Goal: Task Accomplishment & Management: Complete application form

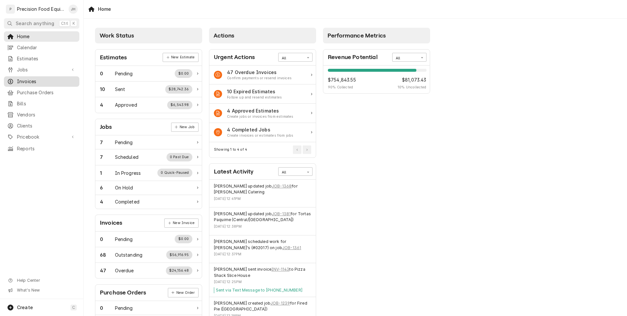
click at [27, 83] on span "Invoices" at bounding box center [46, 81] width 59 height 7
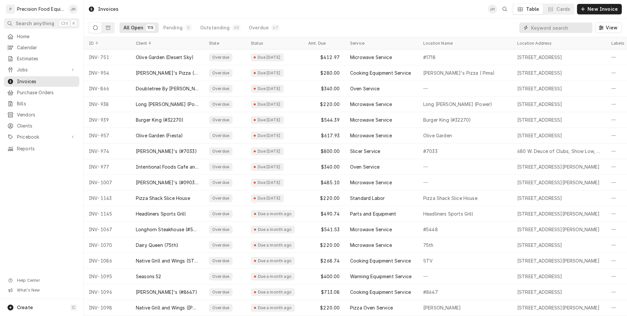
click at [545, 31] on input "Dynamic Content Wrapper" at bounding box center [560, 28] width 58 height 10
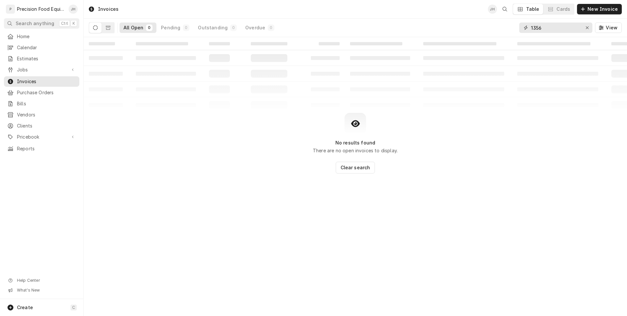
drag, startPoint x: 561, startPoint y: 25, endPoint x: 431, endPoint y: 32, distance: 130.0
click at [431, 31] on div "All Open 0 Pending 0 Outstanding 0 Overdue 0 1356 View" at bounding box center [355, 28] width 533 height 18
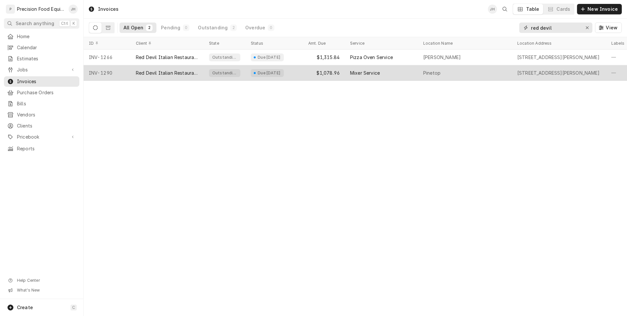
type input "red devil"
click at [348, 75] on div "Mixer Service" at bounding box center [381, 73] width 73 height 16
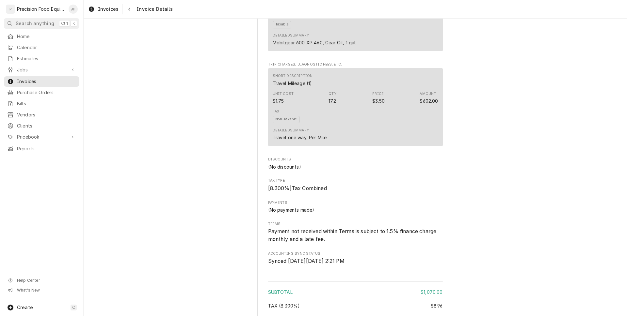
scroll to position [785, 0]
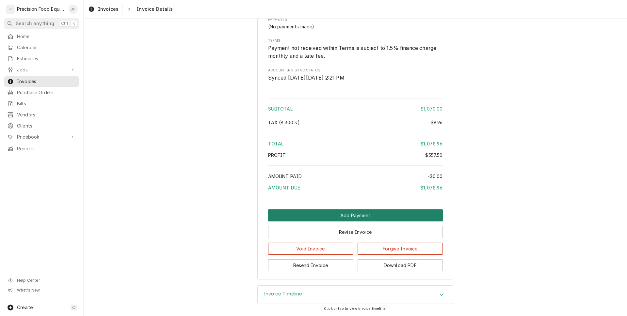
click at [419, 211] on button "Add Payment" at bounding box center [355, 216] width 175 height 12
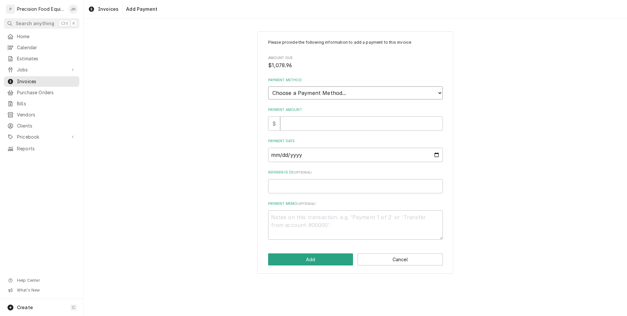
click at [353, 92] on select "Choose a Payment Method... Cash Check Credit/Debit Card ACH/eCheck Other" at bounding box center [355, 92] width 175 height 13
select select "2"
click at [268, 86] on select "Choose a Payment Method... Cash Check Credit/Debit Card ACH/eCheck Other" at bounding box center [355, 92] width 175 height 13
click at [344, 126] on input "Payment Amount" at bounding box center [361, 124] width 163 height 14
type textarea "x"
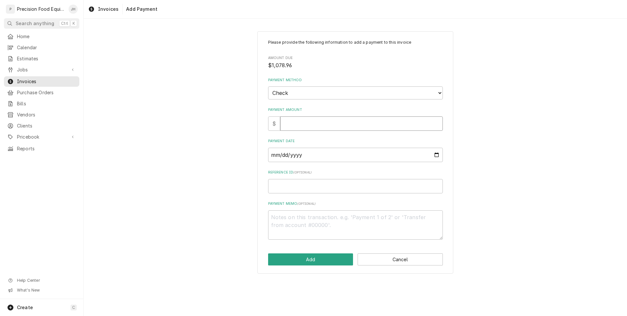
type input "1"
type textarea "x"
type input "10"
type textarea "x"
type input "107"
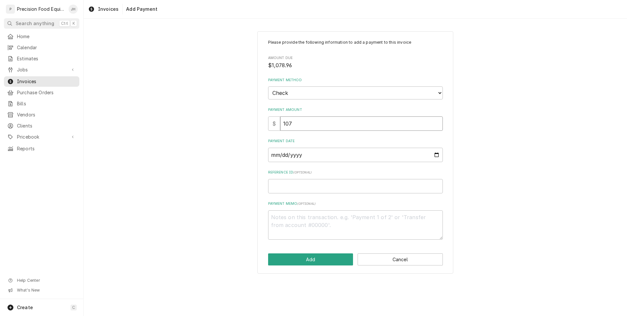
type textarea "x"
type input "1078"
type textarea "x"
type input "1078.9"
type textarea "x"
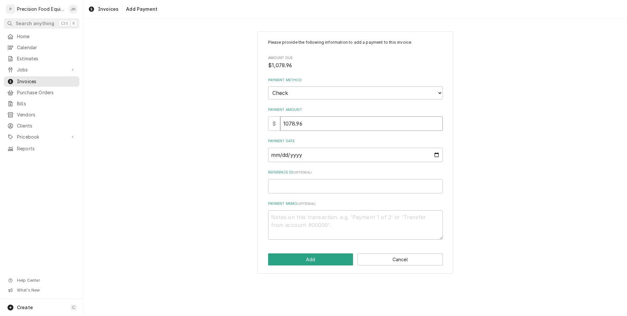
type input "1078.96"
click at [354, 150] on input "Payment Date" at bounding box center [355, 155] width 175 height 14
click at [435, 156] on input "Payment Date" at bounding box center [355, 155] width 175 height 14
type input "2025-08-20"
click at [325, 189] on input "Reference ID ( optional )" at bounding box center [355, 186] width 175 height 14
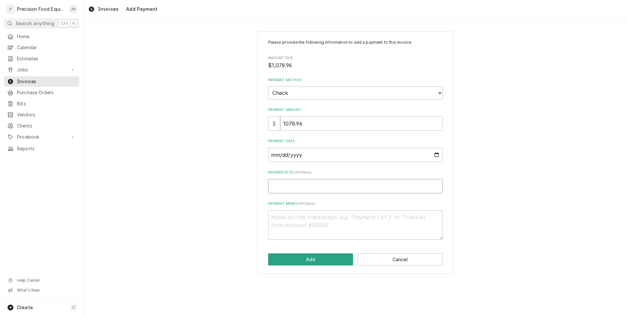
type textarea "x"
type input "6"
type textarea "x"
type input "66"
type textarea "x"
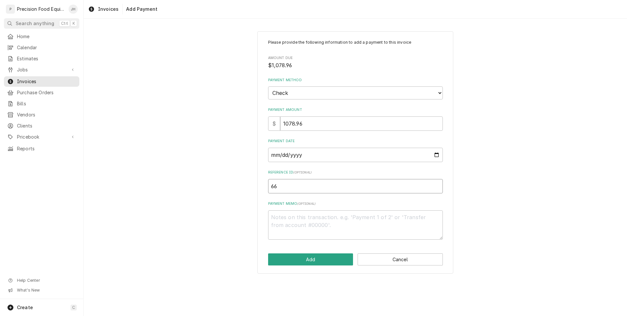
type input "665"
type textarea "x"
type input "6657"
click at [355, 210] on div "Payment Memo ( optional )" at bounding box center [355, 220] width 175 height 38
click at [353, 219] on textarea "Payment Memo ( optional )" at bounding box center [355, 224] width 175 height 29
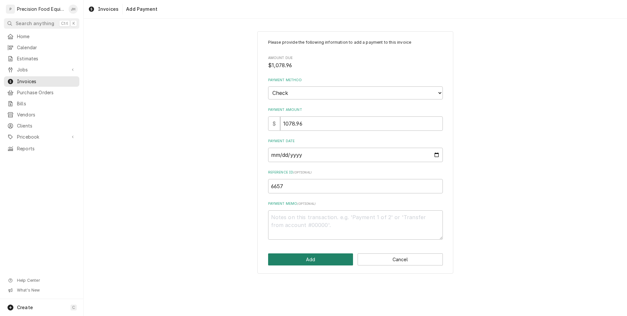
click at [329, 258] on button "Add" at bounding box center [310, 260] width 85 height 12
type textarea "x"
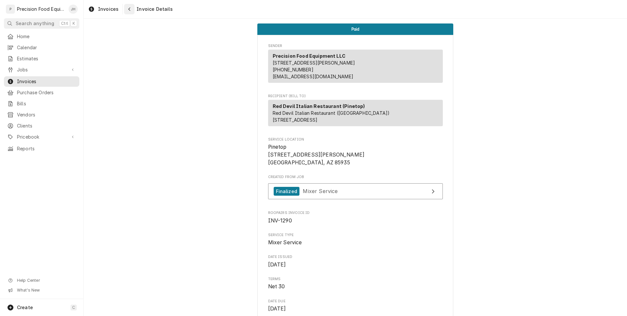
click at [131, 8] on div "Navigate back" at bounding box center [129, 9] width 7 height 7
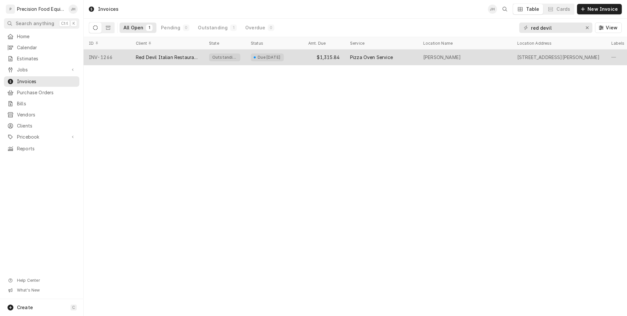
click at [426, 61] on div "McDowell" at bounding box center [465, 58] width 94 height 16
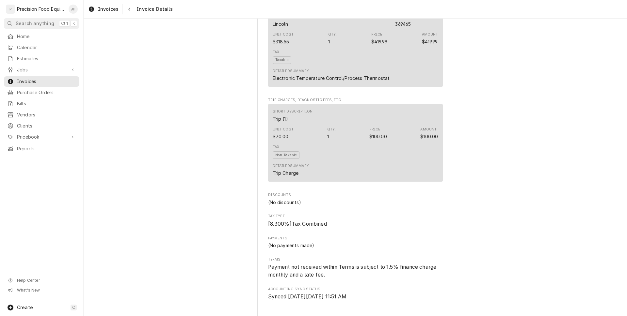
scroll to position [979, 0]
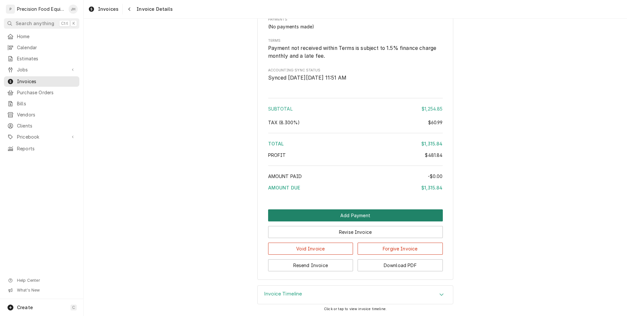
click at [417, 215] on button "Add Payment" at bounding box center [355, 216] width 175 height 12
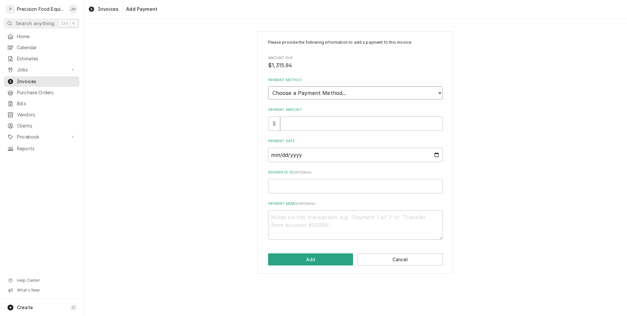
click at [317, 96] on select "Choose a Payment Method... Cash Check Credit/Debit Card ACH/eCheck Other" at bounding box center [355, 92] width 175 height 13
select select "2"
click at [268, 86] on select "Choose a Payment Method... Cash Check Credit/Debit Card ACH/eCheck Other" at bounding box center [355, 92] width 175 height 13
click at [326, 127] on input "Payment Amount" at bounding box center [361, 124] width 163 height 14
type textarea "x"
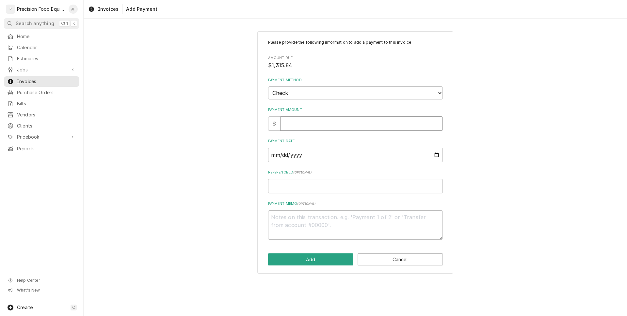
type input "1"
type textarea "x"
type input "13"
type textarea "x"
type input "131"
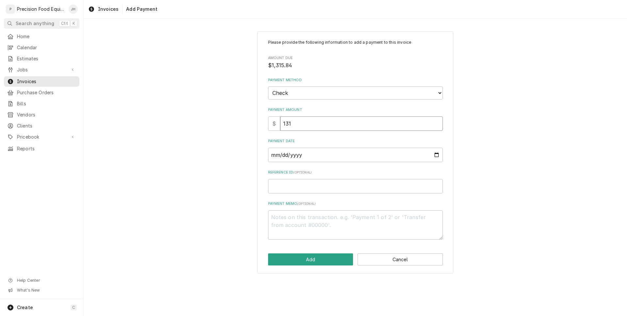
type textarea "x"
type input "1315"
type textarea "x"
type input "1315.8"
type textarea "x"
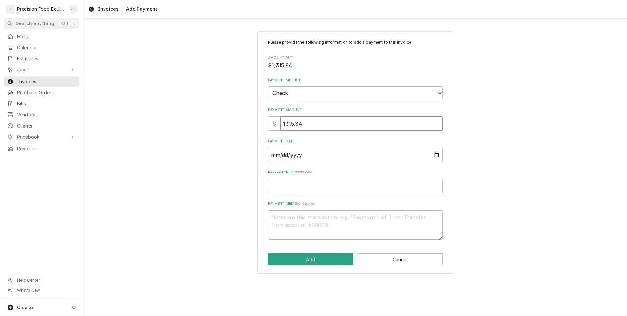
type input "1315.84"
click at [328, 160] on input "Payment Date" at bounding box center [355, 155] width 175 height 14
click at [436, 153] on input "Payment Date" at bounding box center [355, 155] width 175 height 14
type input "[DATE]"
click at [327, 186] on input "Reference ID ( optional )" at bounding box center [355, 186] width 175 height 14
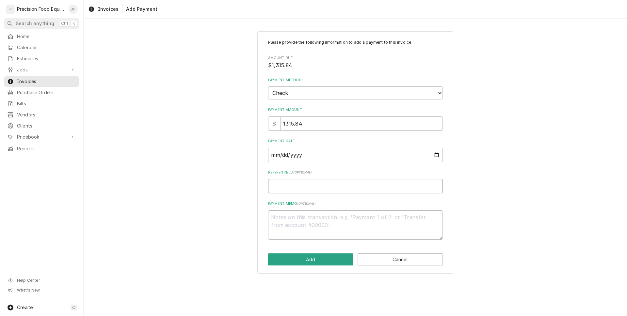
type textarea "x"
type input "1"
type textarea "x"
type input "14"
type textarea "x"
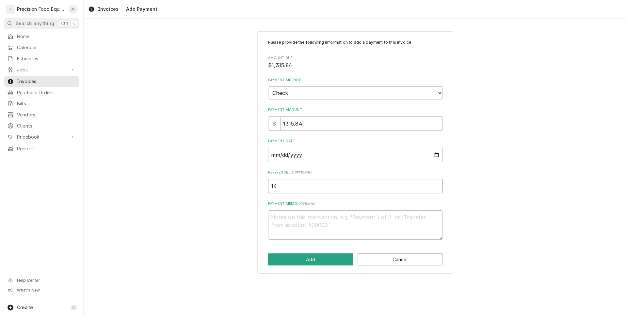
type input "142"
type textarea "x"
type input "1421"
type textarea "x"
type input "14210"
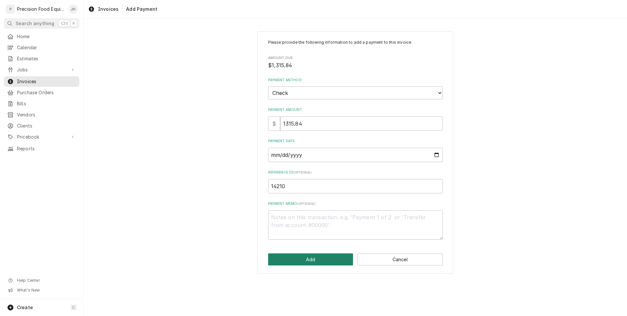
click at [329, 259] on button "Add" at bounding box center [310, 260] width 85 height 12
type textarea "x"
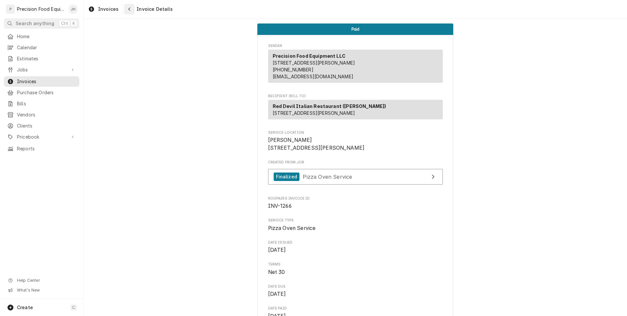
click at [128, 8] on icon "Navigate back" at bounding box center [129, 9] width 3 height 5
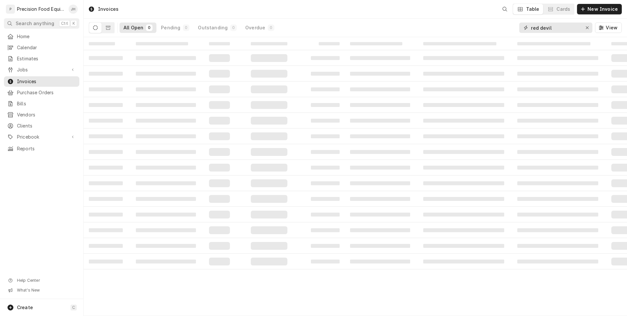
click at [342, 59] on div "Invoices Table Cards New Invoice All Open 0 Pending 0 Outstanding 0 Overdue 0 r…" at bounding box center [355, 158] width 543 height 316
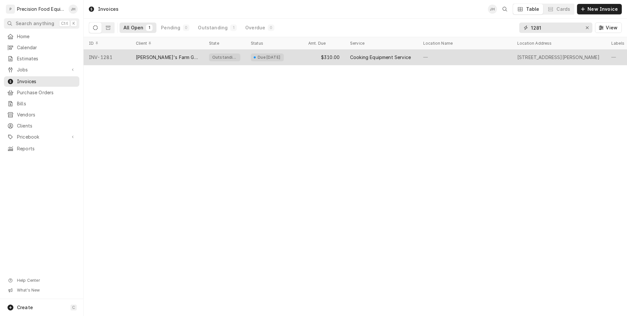
type input "1281"
click at [272, 59] on div "Due in 23 days" at bounding box center [269, 57] width 24 height 5
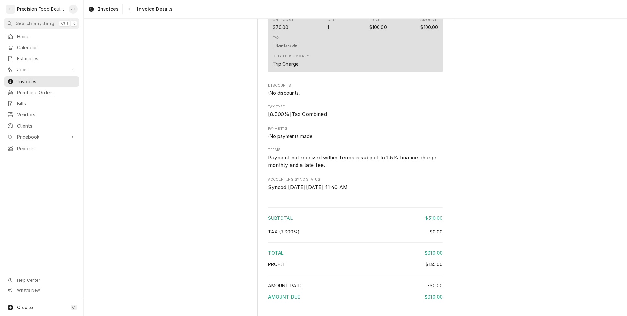
scroll to position [633, 0]
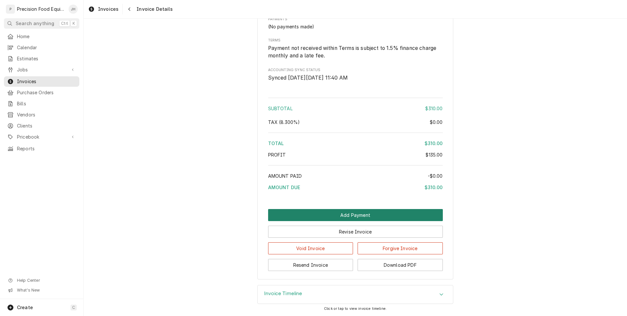
click at [383, 215] on button "Add Payment" at bounding box center [355, 215] width 175 height 12
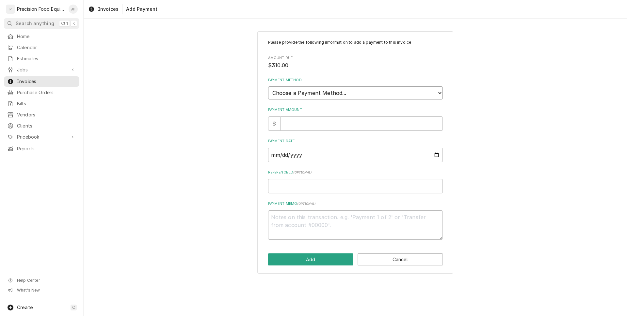
click at [356, 88] on select "Choose a Payment Method... Cash Check Credit/Debit Card ACH/eCheck Other" at bounding box center [355, 92] width 175 height 13
select select "2"
click at [268, 86] on select "Choose a Payment Method... Cash Check Credit/Debit Card ACH/eCheck Other" at bounding box center [355, 92] width 175 height 13
click at [342, 119] on input "Payment Amount" at bounding box center [361, 124] width 163 height 14
type textarea "x"
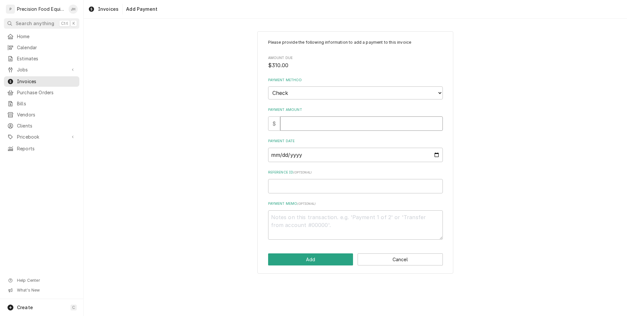
type input "3"
type textarea "x"
type input "31"
type textarea "x"
type input "310"
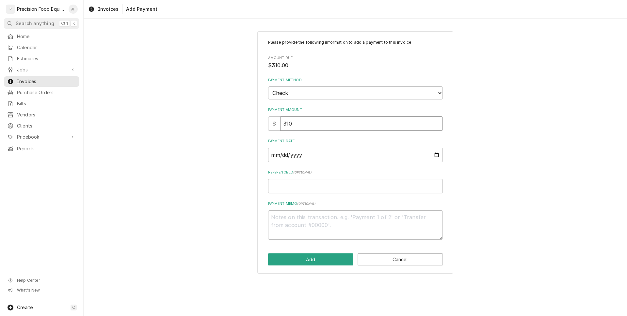
type textarea "x"
type input "310.0"
type textarea "x"
type input "310.00"
click at [330, 152] on input "Payment Date" at bounding box center [355, 155] width 175 height 14
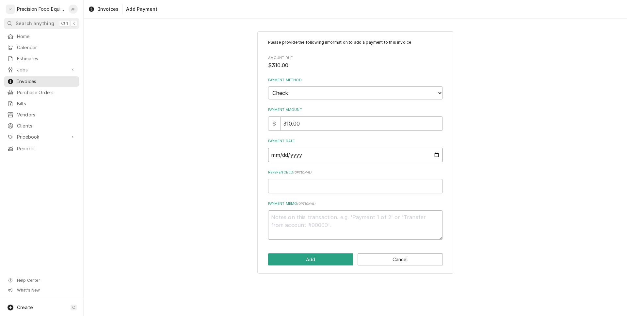
click at [439, 159] on input "Payment Date" at bounding box center [355, 155] width 175 height 14
click at [435, 157] on input "Payment Date" at bounding box center [355, 155] width 175 height 14
type input "2025-08-20"
click at [342, 179] on input "Reference ID ( optional )" at bounding box center [355, 186] width 175 height 14
type textarea "x"
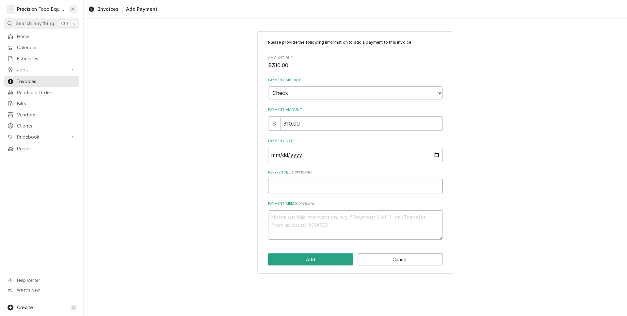
type input "7"
type textarea "x"
type input "76"
type textarea "x"
type input "762"
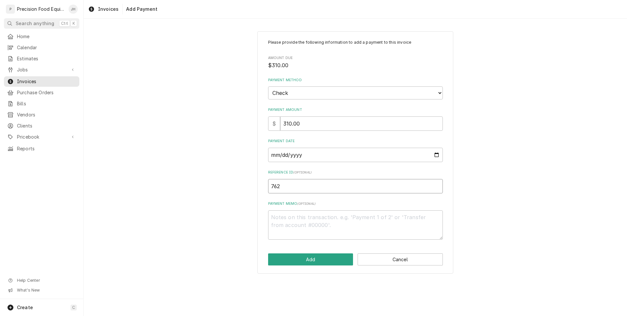
type textarea "x"
type input "7621"
click at [339, 263] on button "Add" at bounding box center [310, 260] width 85 height 12
type textarea "x"
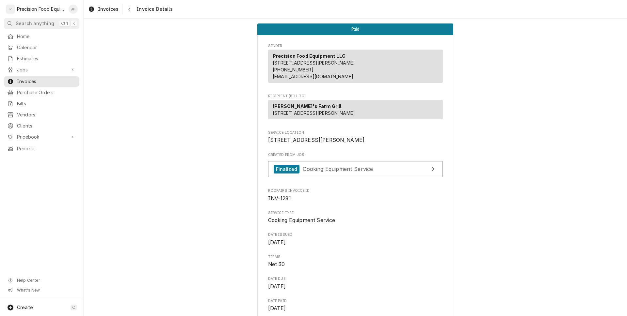
click at [125, 15] on div "Invoices Invoice Details" at bounding box center [355, 9] width 543 height 18
click at [126, 12] on div "Navigate back" at bounding box center [129, 9] width 7 height 7
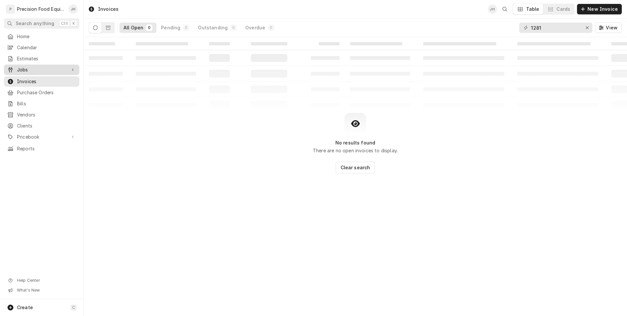
click at [37, 71] on span "Jobs" at bounding box center [41, 70] width 49 height 7
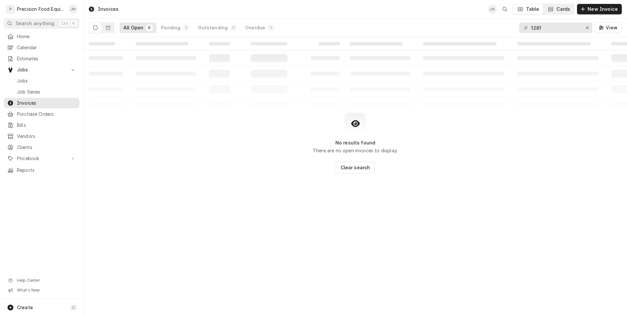
click at [553, 11] on div "Dynamic Content Wrapper" at bounding box center [550, 9] width 7 height 7
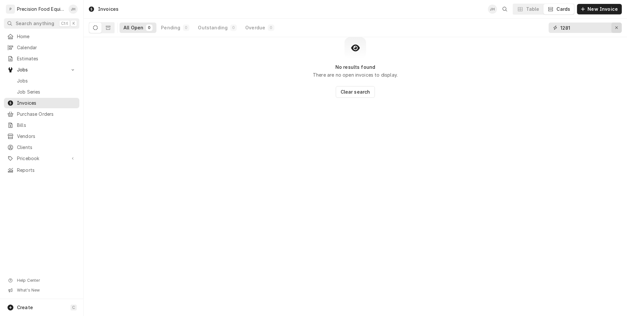
click at [615, 25] on div "Erase input" at bounding box center [616, 27] width 7 height 7
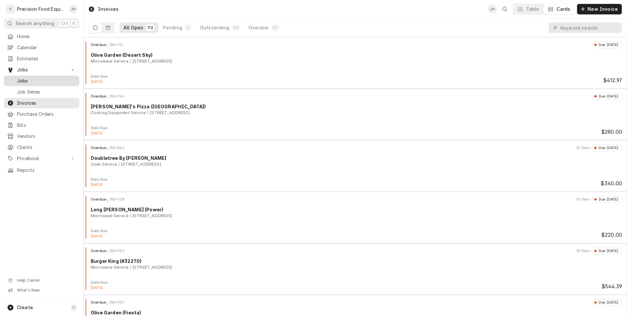
click at [23, 85] on link "Jobs" at bounding box center [41, 81] width 75 height 10
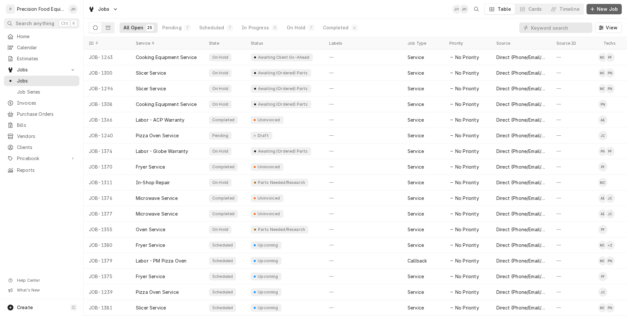
click at [599, 10] on span "New Job" at bounding box center [606, 9] width 23 height 7
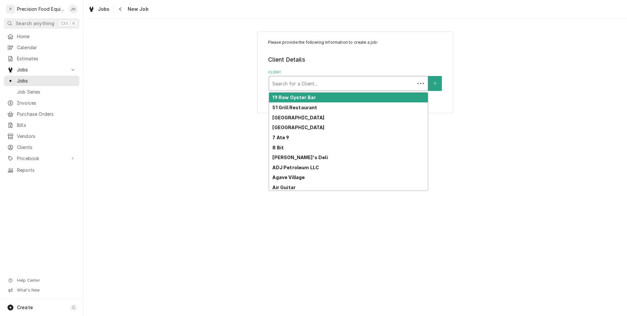
click at [304, 83] on div "Client" at bounding box center [341, 84] width 139 height 12
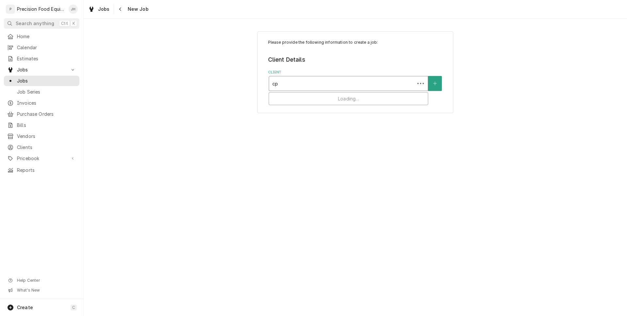
type input "cpf"
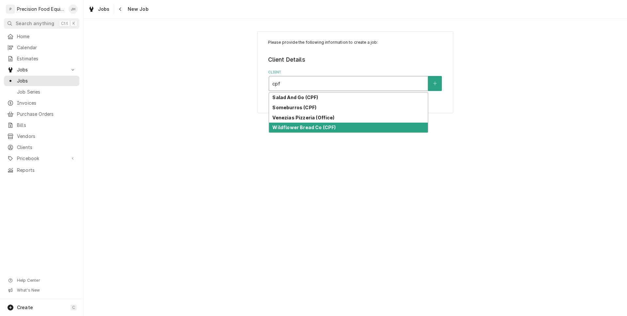
click at [303, 124] on div "Wildflower Bread Co (CPF)" at bounding box center [348, 128] width 159 height 10
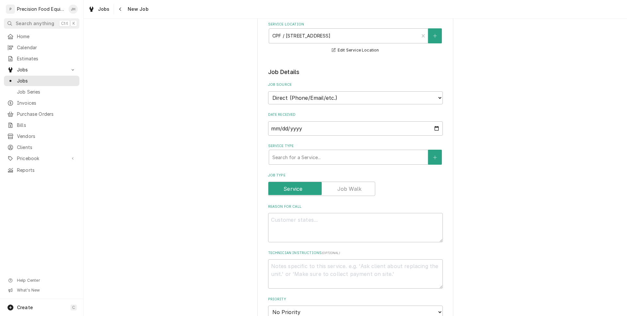
scroll to position [98, 0]
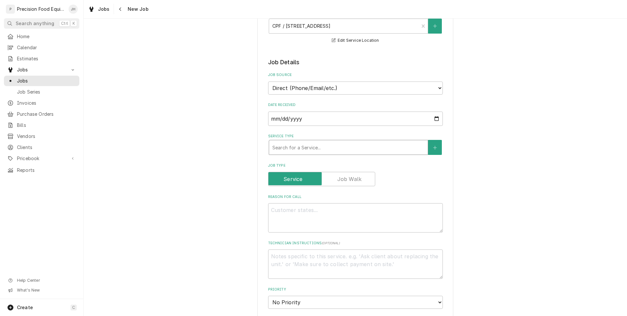
click at [336, 142] on div "Service Type" at bounding box center [348, 148] width 152 height 12
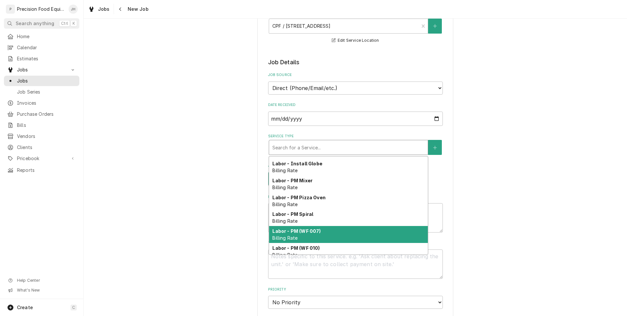
scroll to position [397, 0]
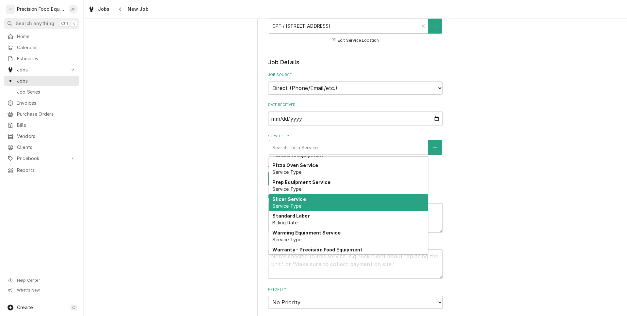
click at [326, 206] on div "Slicer Service Service Type" at bounding box center [348, 202] width 159 height 17
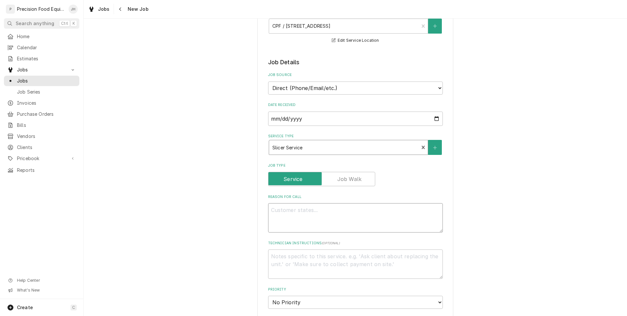
click at [327, 206] on div "Reason For Call" at bounding box center [355, 213] width 175 height 38
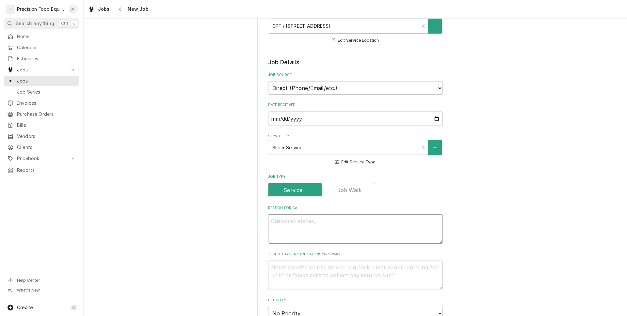
type textarea "x"
type textarea "R"
type textarea "x"
type textarea "Re"
type textarea "x"
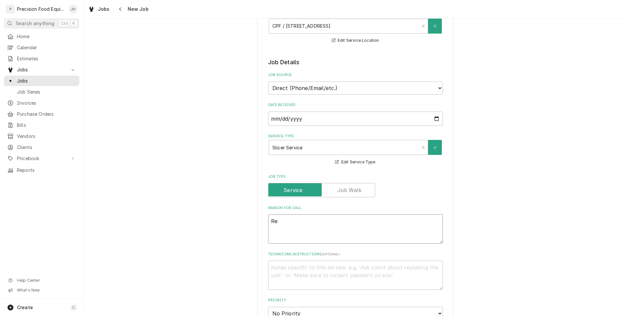
type textarea "Rep"
type textarea "x"
type textarea "Repl"
type textarea "x"
type textarea "Replac"
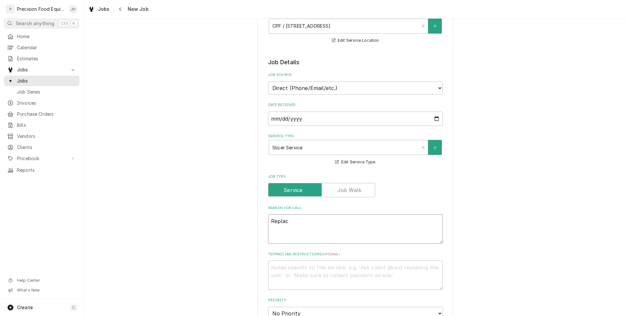
type textarea "x"
type textarea "Replace"
type textarea "x"
type textarea "Replace"
type textarea "x"
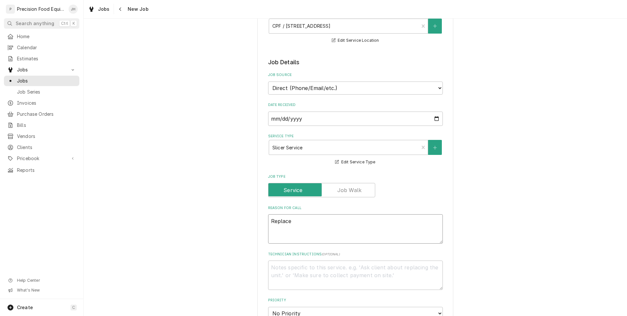
type textarea "Replace b"
type textarea "x"
type textarea "Replace bla"
type textarea "x"
type textarea "Replace blad"
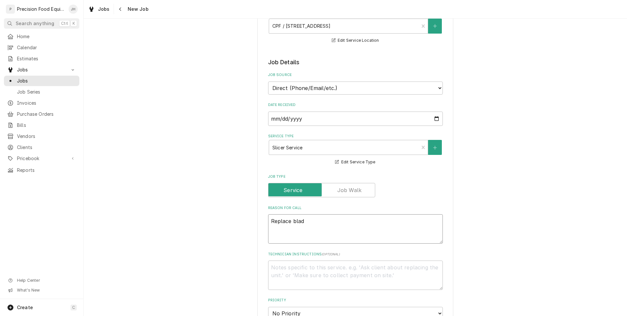
type textarea "x"
type textarea "Replace blade"
type textarea "x"
type textarea "Replace blades"
type textarea "x"
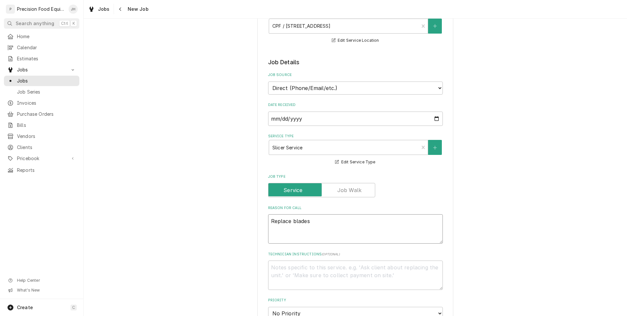
type textarea "Replace blades"
type textarea "x"
type textarea "Replace blades o"
type textarea "x"
type textarea "Replace blades on"
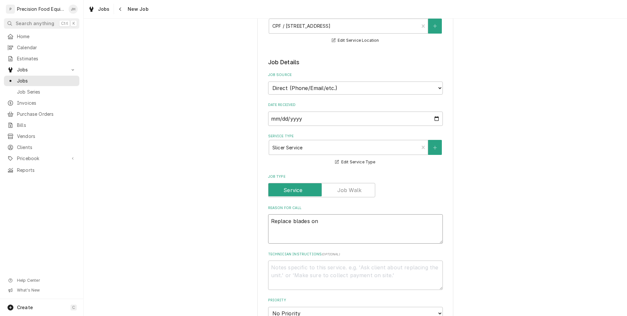
type textarea "x"
type textarea "Replace blades on a"
type textarea "x"
type textarea "Replace blades on al"
type textarea "x"
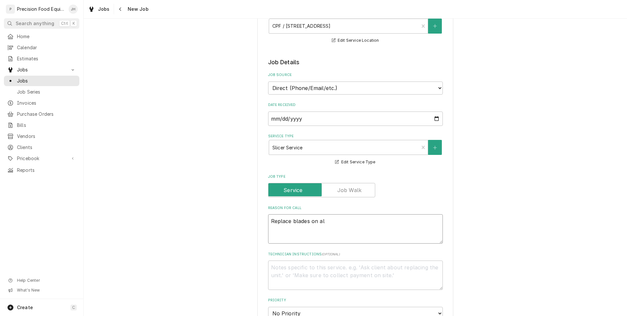
type textarea "Replace blades on all"
type textarea "x"
type textarea "Replace blades on all"
type textarea "x"
type textarea "Replace blades on all br"
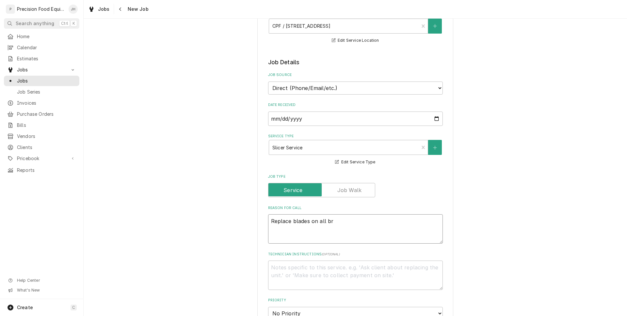
type textarea "x"
type textarea "Replace blades on all bre"
type textarea "x"
type textarea "Replace blades on all bread"
type textarea "x"
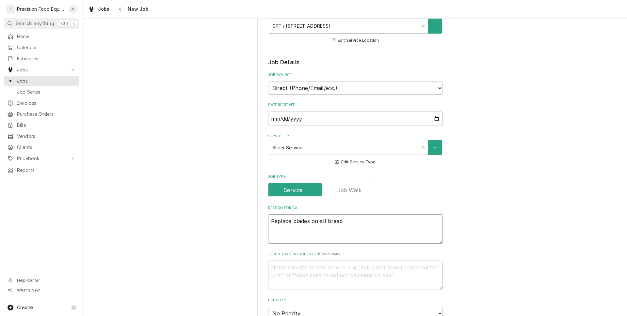
type textarea "Replace blades on all bread"
type textarea "x"
type textarea "Replace blades on all bread sl"
type textarea "x"
type textarea "Replace blades on all bread sli"
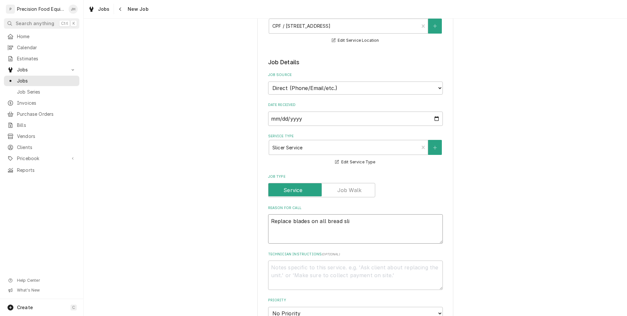
type textarea "x"
type textarea "Replace blades on all bread slic"
type textarea "x"
type textarea "Replace blades on all bread slice"
type textarea "x"
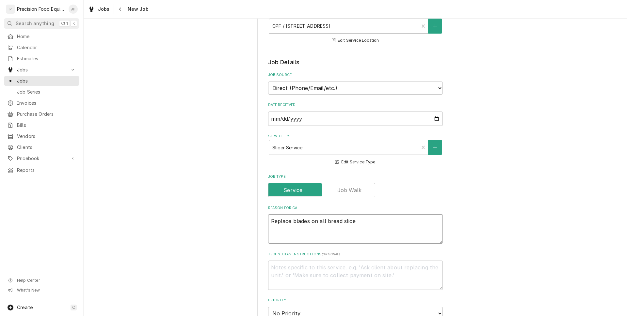
type textarea "Replace blades on all bread slicer"
type textarea "x"
type textarea "Replace blades on all bread slicers"
type textarea "x"
type textarea "Replace blades on all bread slicers."
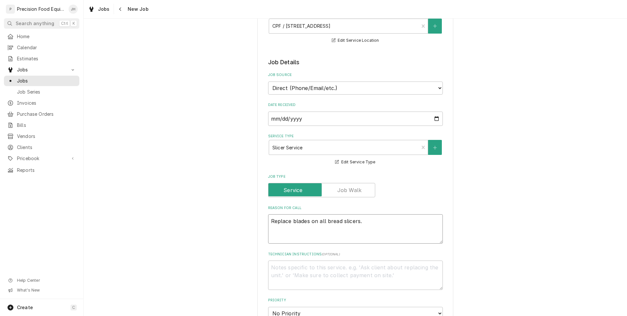
type textarea "x"
type textarea "Replace blades on all bread slicers."
type textarea "x"
type textarea "Replace blades on all bread slicers. S"
type textarea "x"
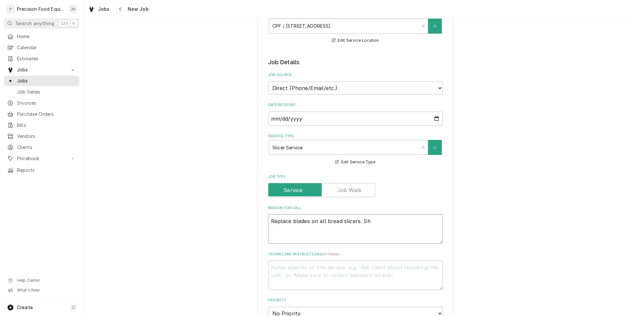
type textarea "Replace blades on all bread slicers. Sho"
type textarea "x"
type textarea "Replace blades on all bread slicers. Show"
type textarea "x"
type textarea "Replace blades on all bread slicers. Show"
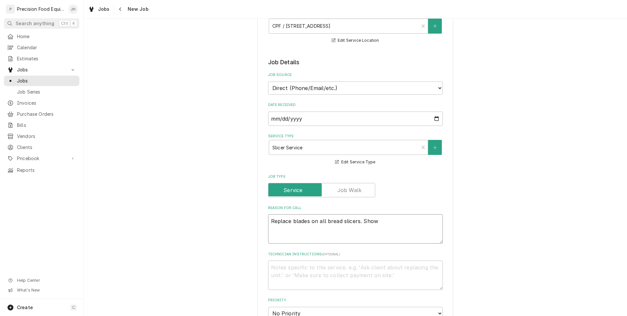
type textarea "x"
type textarea "Replace blades on all bread slicers. Show n"
type textarea "x"
type textarea "Replace blades on all bread slicers. Show ne"
type textarea "x"
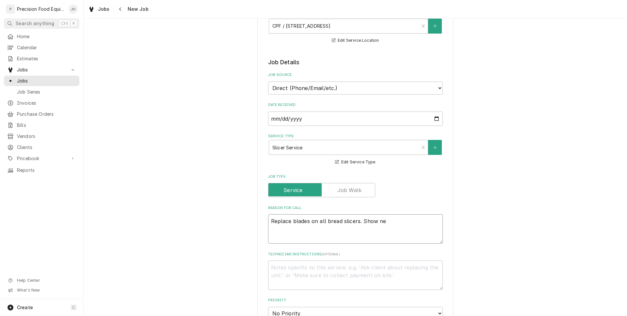
type textarea "Replace blades on all bread slicers. Show new"
type textarea "x"
type textarea "Replace blades on all bread slicers. Show new"
type textarea "x"
type textarea "Replace blades on all bread slicers. Show new e"
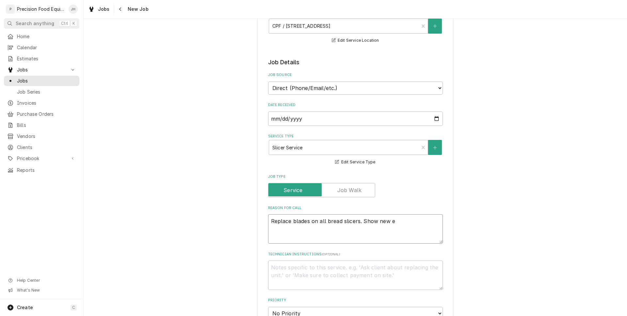
type textarea "x"
type textarea "Replace blades on all bread slicers. Show new em"
type textarea "x"
type textarea "Replace blades on all bread slicers. Show new emp"
type textarea "x"
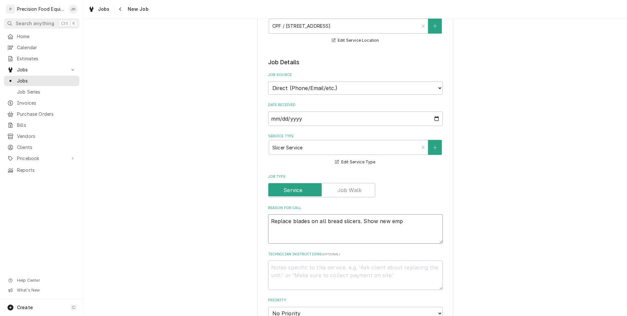
type textarea "Replace blades on all bread slicers. Show new empl"
type textarea "x"
type textarea "Replace blades on all bread slicers. Show new emplo"
type textarea "x"
type textarea "Replace blades on all bread slicers. Show new employ"
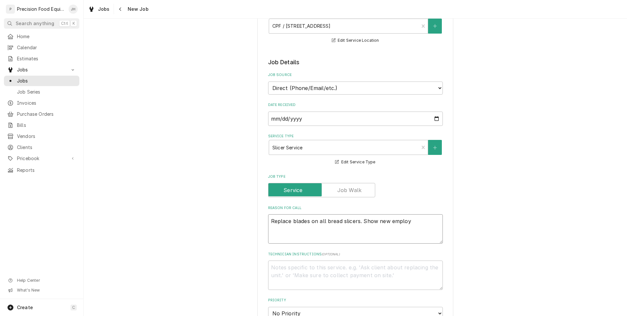
type textarea "x"
type textarea "Replace blades on all bread slicers. Show new employe"
type textarea "x"
type textarea "Replace blades on all bread slicers. Show new employee"
type textarea "x"
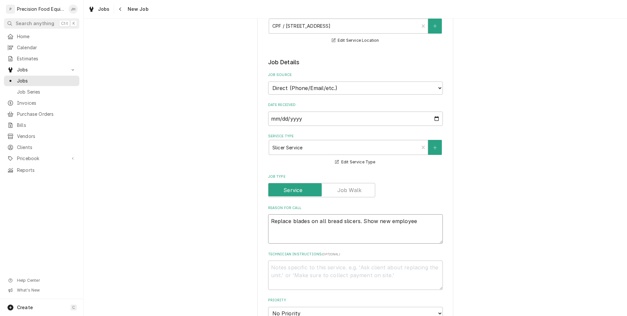
type textarea "Replace blades on all bread slicers. Show new employee"
type textarea "x"
type textarea "Replace blades on all bread slicers. Show new employee a"
type textarea "x"
type textarea "Replace blades on all bread slicers. Show new employee at"
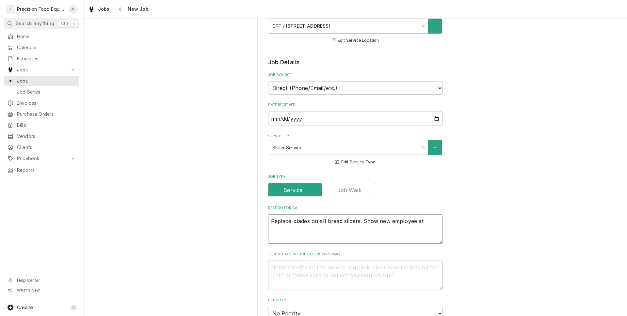
type textarea "x"
type textarea "Replace blades on all bread slicers. Show new employee at l"
type textarea "x"
type textarea "Replace blades on all bread slicers. Show new employee at lo"
type textarea "x"
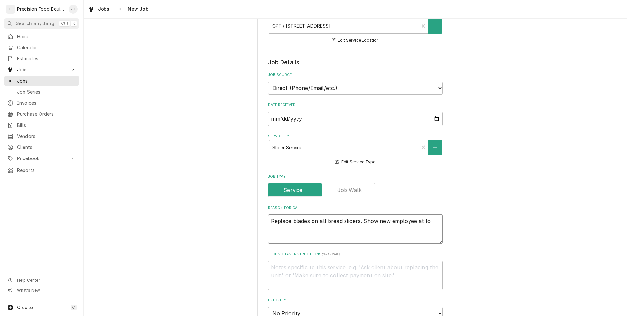
type textarea "Replace blades on all bread slicers. Show new employee at loc"
type textarea "x"
type textarea "Replace blades on all bread slicers. Show new employee at loca"
type textarea "x"
type textarea "Replace blades on all bread slicers. Show new employee at locat"
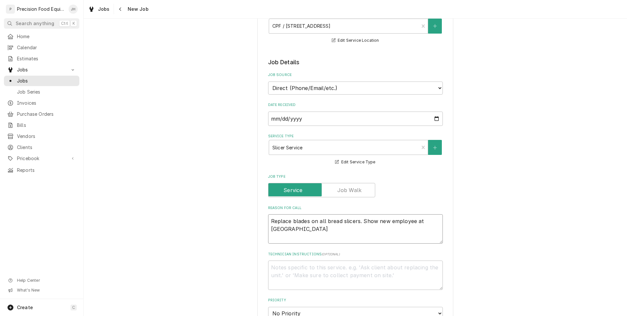
type textarea "x"
type textarea "Replace blades on all bread slicers. Show new employee at locati"
type textarea "x"
type textarea "Replace blades on all bread slicers. Show new employee at locatio"
type textarea "x"
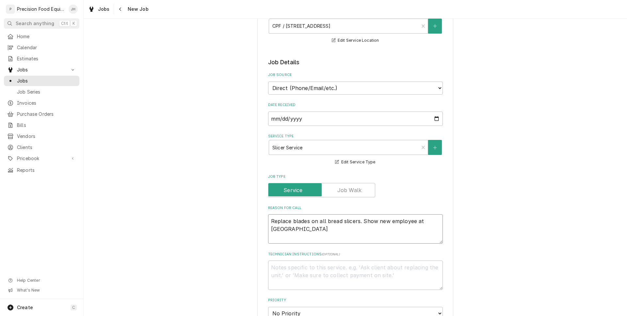
type textarea "Replace blades on all bread slicers. Show new employee at location"
type textarea "x"
type textarea "Replace blades on all bread slicers. Show new employee at location"
type textarea "x"
type textarea "Replace blades on all bread slicers. Show new employee at location h"
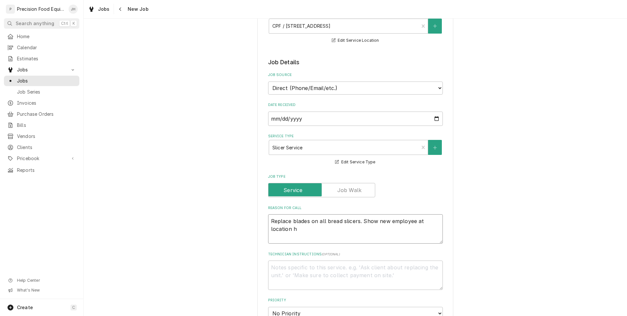
type textarea "x"
type textarea "Replace blades on all bread slicers. Show new employee at location ho"
type textarea "x"
type textarea "Replace blades on all bread slicers. Show new employee at location how"
type textarea "x"
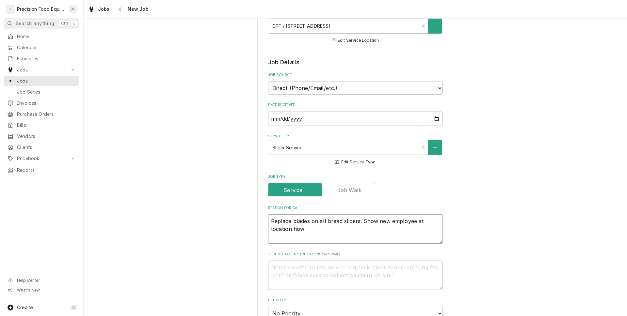
type textarea "Replace blades on all bread slicers. Show new employee at location how t"
type textarea "x"
type textarea "Replace blades on all bread slicers. Show new employee at location how to"
type textarea "x"
type textarea "Replace blades on all bread slicers. Show new employee at location how to"
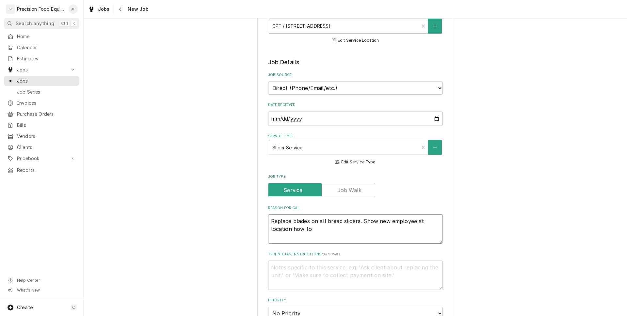
type textarea "x"
type textarea "Replace blades on all bread slicers. Show new employee at location how to d"
type textarea "x"
type textarea "Replace blades on all bread slicers. Show new employee at location how to do"
type textarea "x"
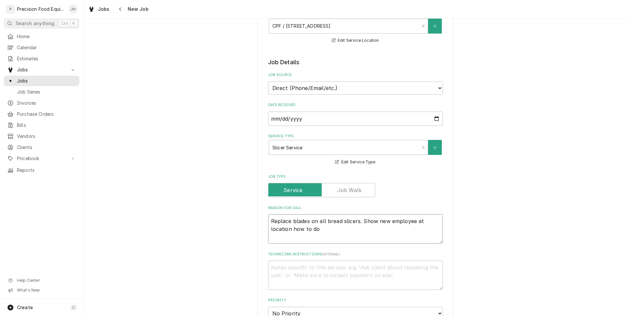
type textarea "Replace blades on all bread slicers. Show new employee at location how to do"
type textarea "x"
type textarea "Replace blades on all bread slicers. Show new employee at location how to do t"
type textarea "x"
type textarea "Replace blades on all bread slicers. Show new employee at location how to do the"
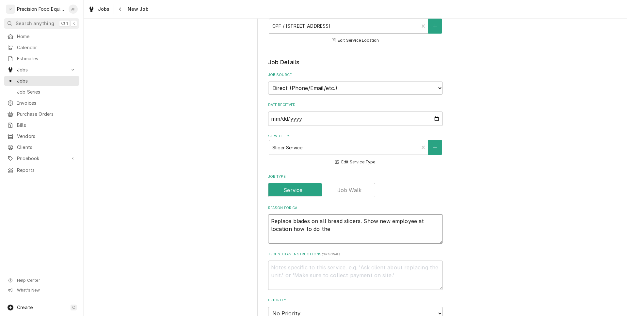
type textarea "x"
type textarea "Replace blades on all bread slicers. Show new employee at location how to do the"
type textarea "x"
type textarea "Replace blades on all bread slicers. Show new employee at location how to do th…"
type textarea "x"
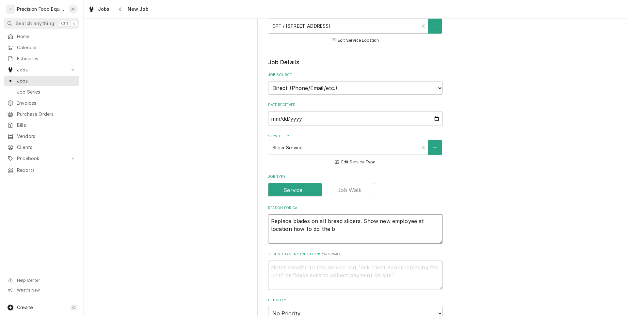
type textarea "Replace blades on all bread slicers. Show new employee at location how to do th…"
type textarea "x"
type textarea "Replace blades on all bread slicers. Show new employee at location how to do th…"
type textarea "x"
type textarea "Replace blades on all bread slicers. Show new employee at location how to do th…"
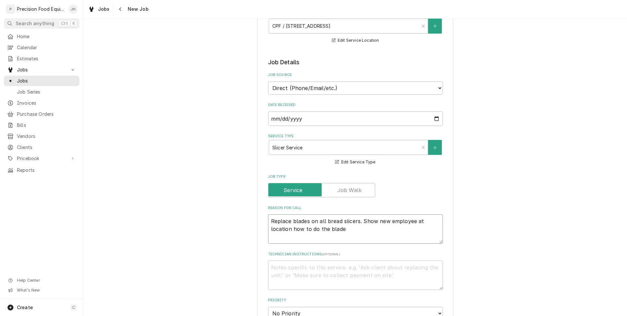
type textarea "x"
type textarea "Replace blades on all bread slicers. Show new employee at location how to do th…"
type textarea "x"
type textarea "Replace blades on all bread slicers. Show new employee at location how to do th…"
type textarea "x"
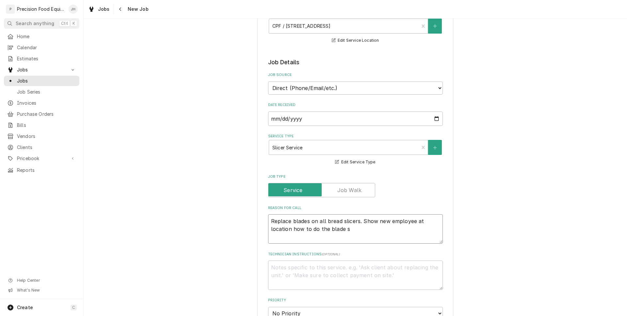
type textarea "Replace blades on all bread slicers. Show new employee at location how to do th…"
type textarea "x"
type textarea "Replace blades on all bread slicers. Show new employee at location how to do th…"
type textarea "x"
type textarea "Replace blades on all bread slicers. Show new employee at location how to do th…"
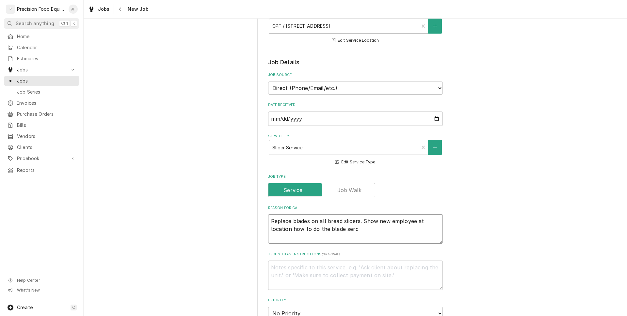
type textarea "x"
type textarea "Replace blades on all bread slicers. Show new employee at location how to do th…"
type textarea "x"
type textarea "Replace blades on all bread slicers. Show new employee at location how to do th…"
type textarea "x"
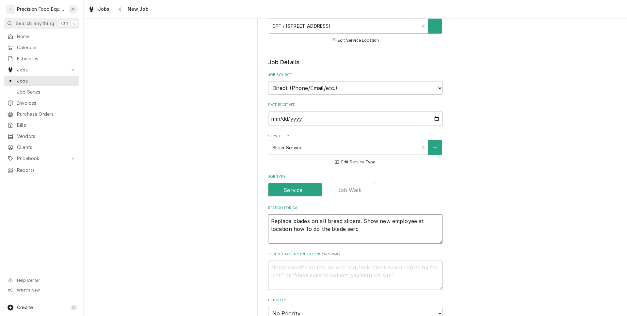
type textarea "Replace blades on all bread slicers. Show new employee at location how to do th…"
type textarea "x"
type textarea "Replace blades on all bread slicers. Show new employee at location how to do th…"
type textarea "x"
type textarea "Replace blades on all bread slicers. Show new employee at location how to do th…"
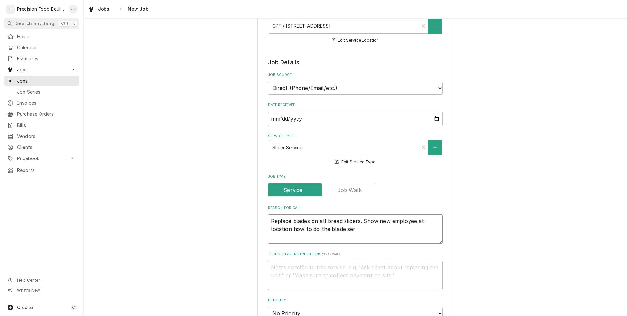
type textarea "x"
type textarea "Replace blades on all bread slicers. Show new employee at location how to do th…"
type textarea "x"
type textarea "Replace blades on all bread slicers. Show new employee at location how to do th…"
type textarea "x"
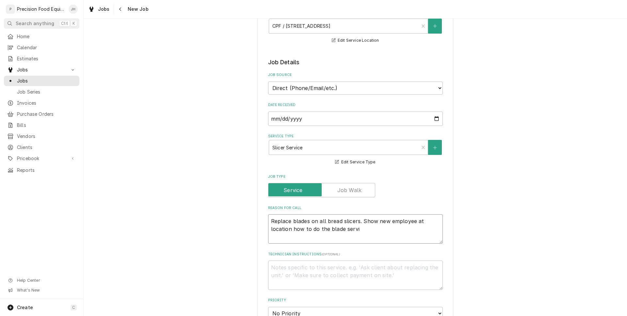
type textarea "Replace blades on all bread slicers. Show new employee at location how to do th…"
type textarea "x"
type textarea "Replace blades on all bread slicers. Show new employee at location how to do th…"
type textarea "x"
type textarea "Replace blades on all bread slicers. Show new employee at location how to do th…"
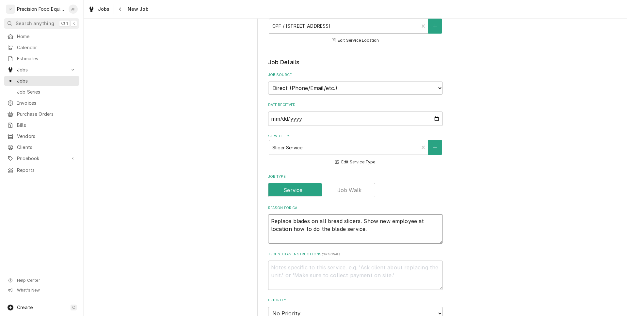
type textarea "x"
type textarea "Replace blades on all bread slicers. Show new employee at location how to do th…"
type textarea "x"
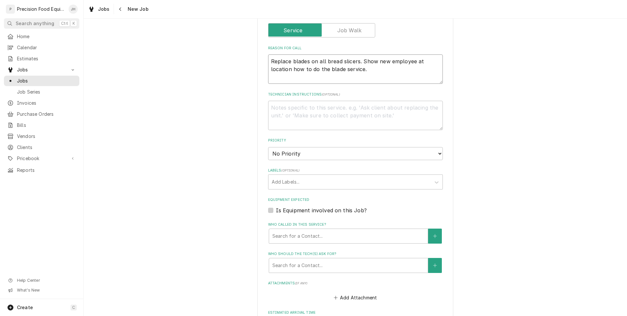
scroll to position [294, 0]
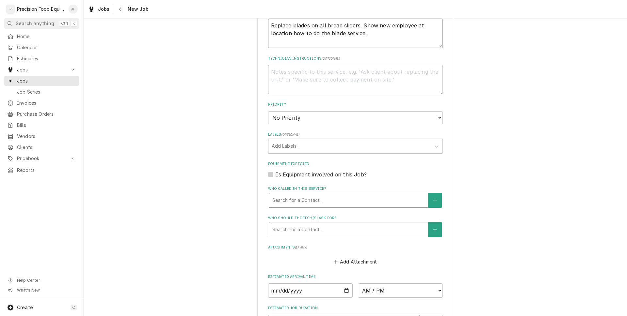
type textarea "Replace blades on all bread slicers. Show new employee at location how to do th…"
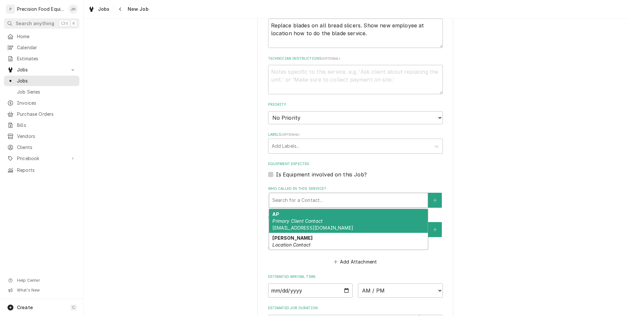
click at [340, 205] on div "Who called in this service?" at bounding box center [348, 200] width 152 height 12
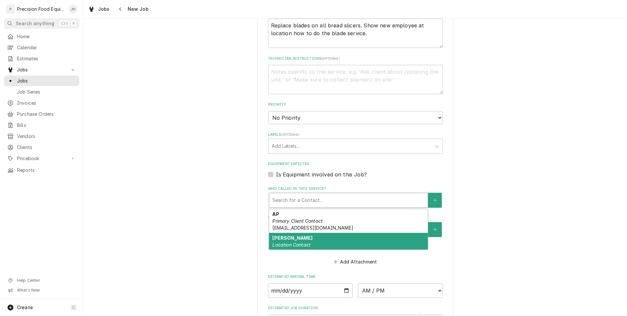
click at [333, 237] on div "Andrew Location Contact" at bounding box center [348, 241] width 159 height 17
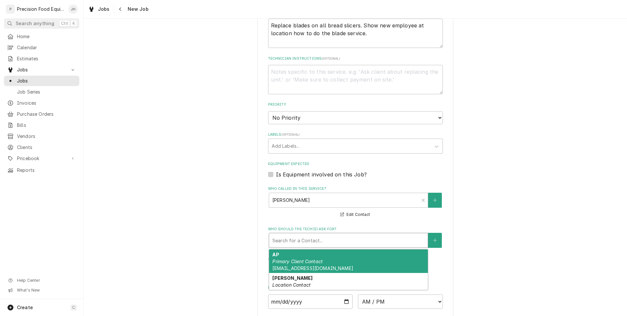
click at [333, 237] on div "Who should the tech(s) ask for?" at bounding box center [348, 241] width 152 height 12
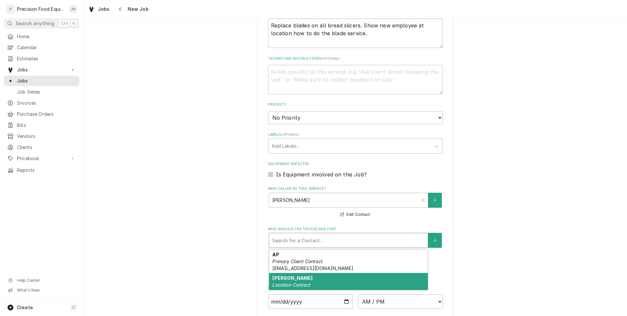
click at [325, 280] on div "Andrew Location Contact" at bounding box center [348, 281] width 159 height 17
type textarea "x"
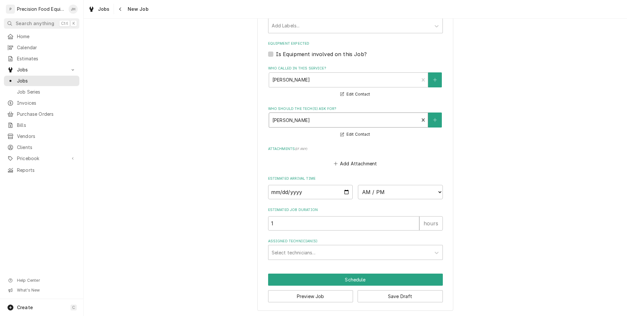
scroll to position [414, 0]
click at [285, 187] on input "Date" at bounding box center [310, 192] width 85 height 14
click at [345, 189] on input "Date" at bounding box center [310, 192] width 85 height 14
type input "2025-08-22"
click at [414, 186] on select "AM / PM 6:00 AM 6:15 AM 6:30 AM 6:45 AM 7:00 AM 7:15 AM 7:30 AM 7:45 AM 8:00 AM…" at bounding box center [400, 192] width 85 height 14
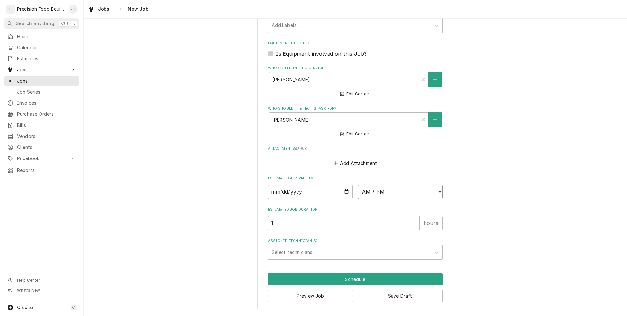
type textarea "x"
select select "10:00:00"
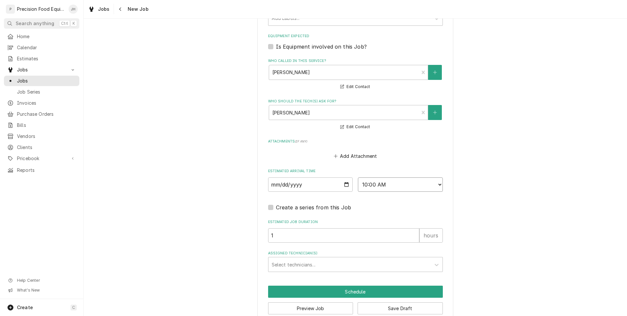
scroll to position [434, 0]
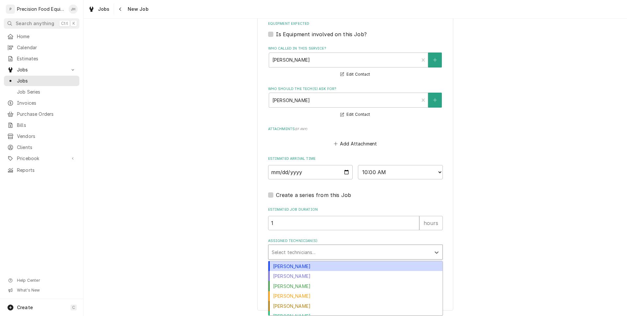
click at [363, 250] on div "Assigned Technician(s)" at bounding box center [350, 252] width 156 height 12
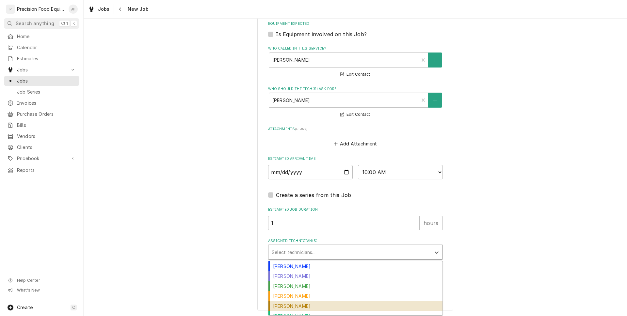
click at [305, 303] on div "Pete Nielson" at bounding box center [355, 306] width 174 height 10
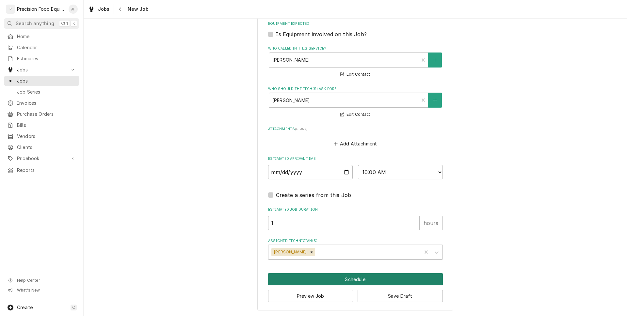
click at [344, 275] on button "Schedule" at bounding box center [355, 279] width 175 height 12
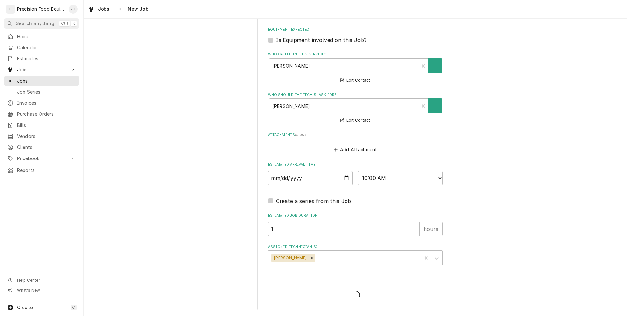
type textarea "x"
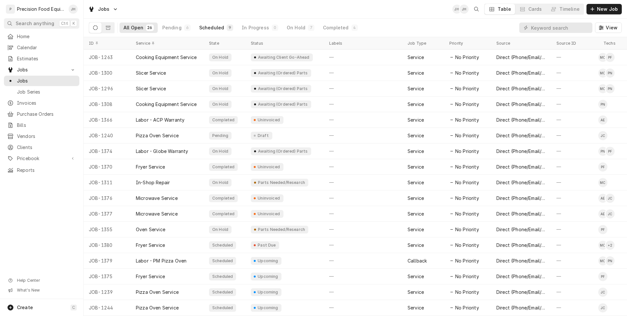
click at [217, 30] on div "Scheduled" at bounding box center [211, 27] width 25 height 7
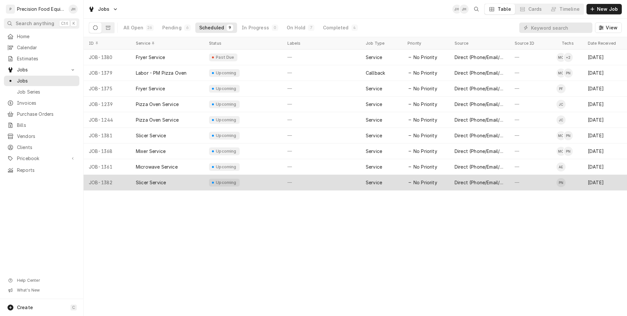
click at [182, 184] on div "Slicer Service" at bounding box center [167, 183] width 73 height 16
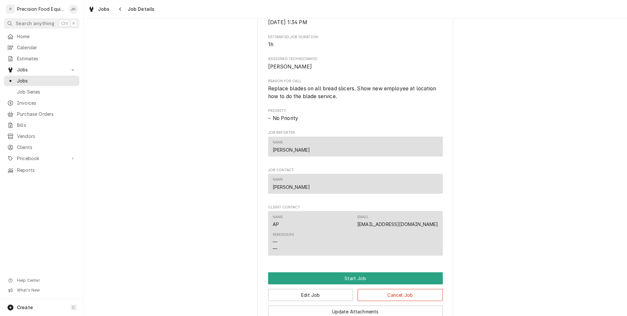
scroll to position [261, 0]
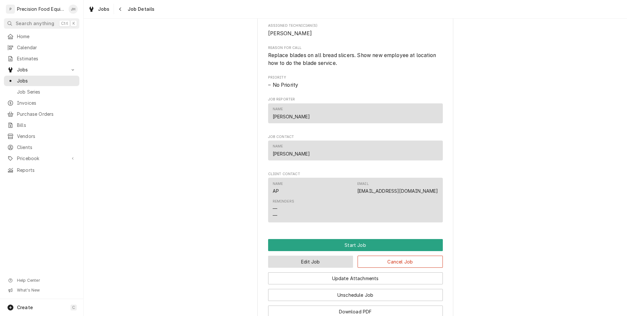
click at [305, 268] on button "Edit Job" at bounding box center [310, 262] width 85 height 12
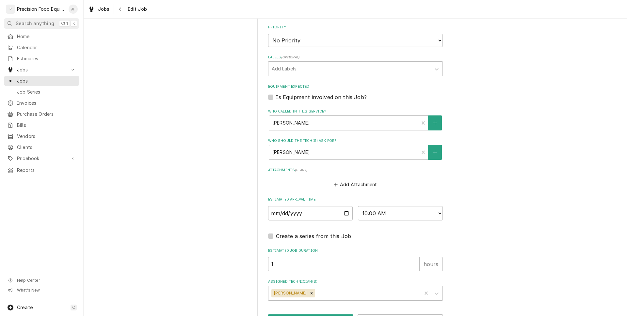
scroll to position [396, 0]
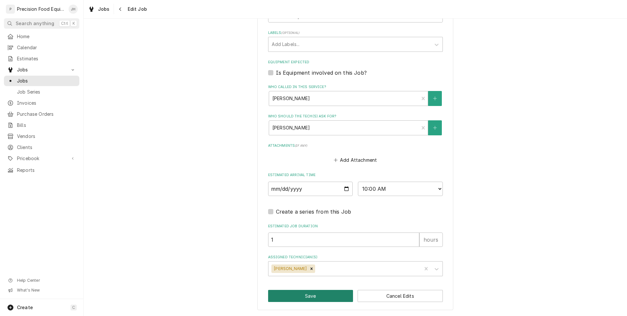
drag, startPoint x: 325, startPoint y: 297, endPoint x: 325, endPoint y: 293, distance: 3.6
click at [325, 297] on button "Save" at bounding box center [310, 296] width 85 height 12
type textarea "x"
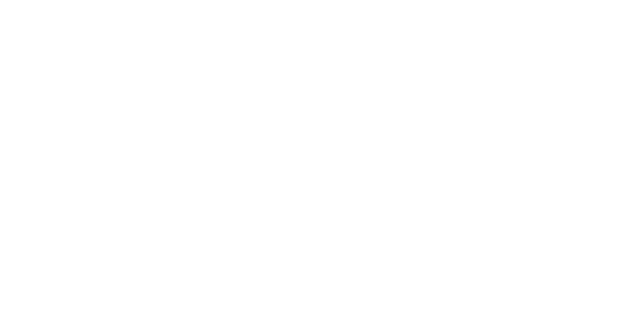
click at [119, 11] on div "Dynamic Content Wrapper" at bounding box center [313, 158] width 627 height 316
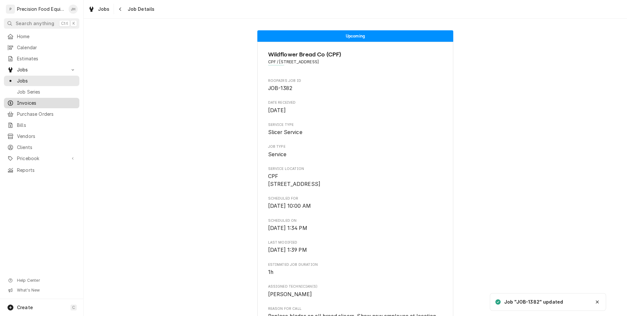
click at [42, 100] on span "Invoices" at bounding box center [46, 103] width 59 height 7
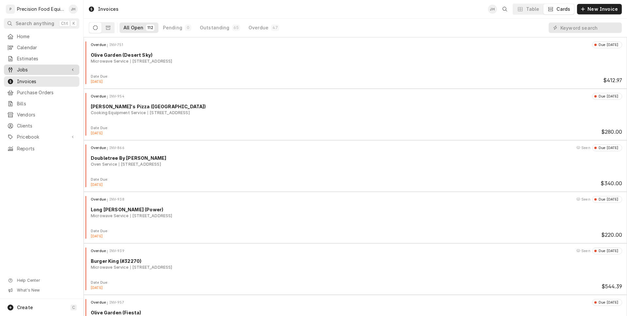
click at [49, 68] on span "Jobs" at bounding box center [41, 70] width 49 height 7
click at [44, 79] on span "Jobs" at bounding box center [46, 81] width 59 height 7
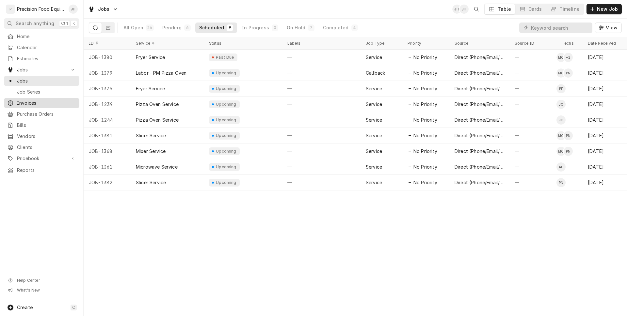
click at [37, 99] on link "Invoices" at bounding box center [41, 103] width 75 height 10
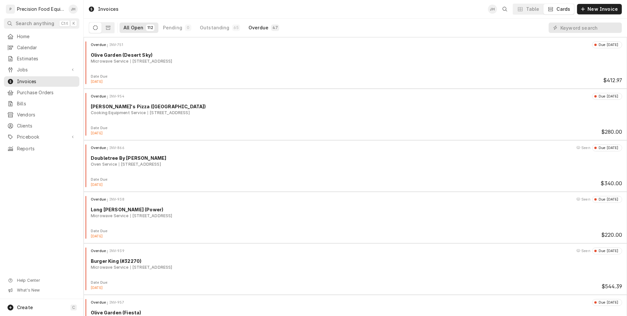
click at [259, 26] on div "Overdue" at bounding box center [258, 27] width 20 height 7
click at [536, 9] on div "Table" at bounding box center [532, 9] width 13 height 7
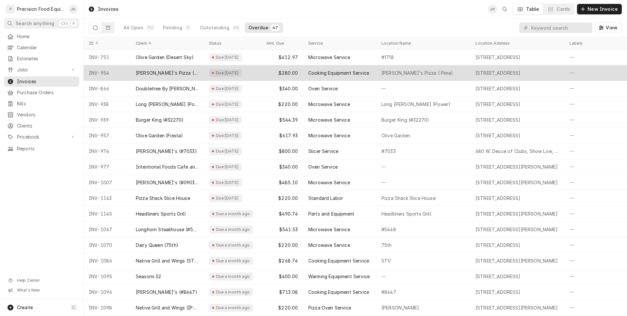
click at [239, 71] on div "Due [DATE]" at bounding box center [227, 72] width 24 height 5
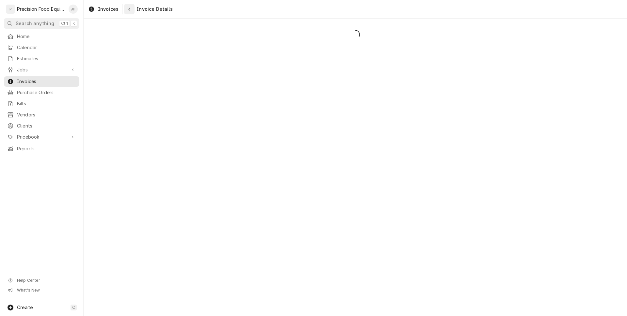
click at [130, 8] on div "Navigate back" at bounding box center [129, 9] width 7 height 7
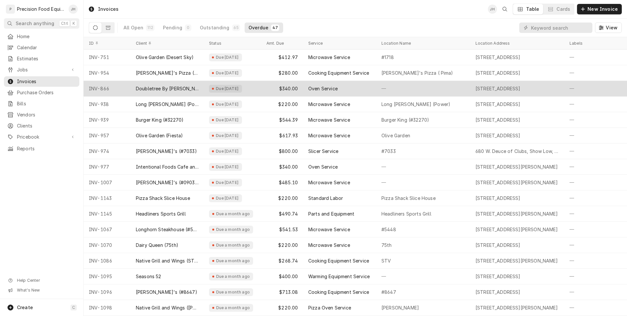
click at [210, 90] on div "Due [DATE]" at bounding box center [225, 89] width 33 height 8
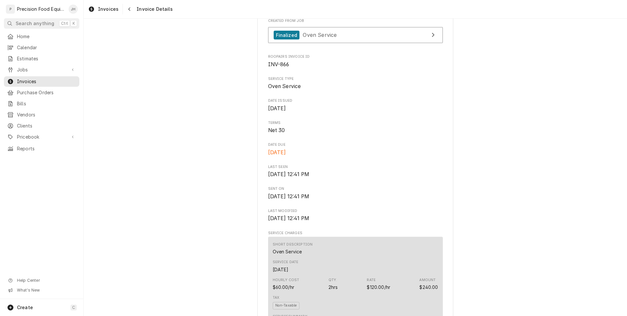
scroll to position [326, 0]
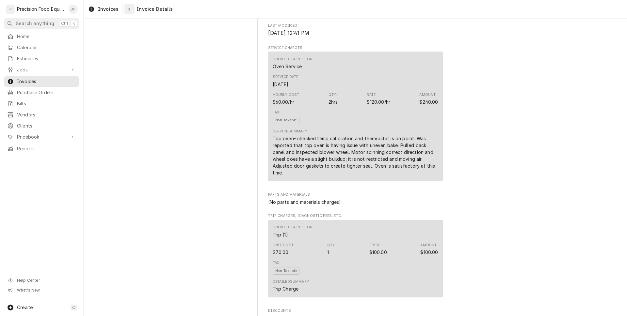
click at [126, 11] on div "Navigate back" at bounding box center [129, 9] width 7 height 7
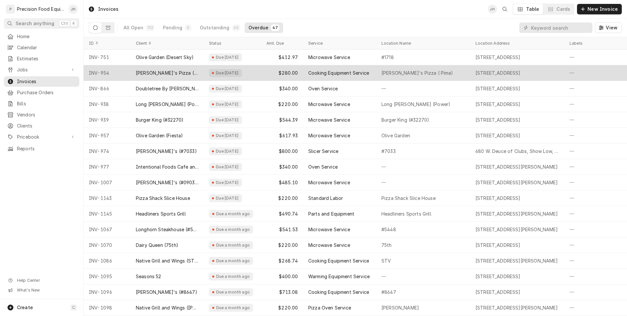
click at [307, 73] on div "Cooking Equipment Service" at bounding box center [339, 73] width 73 height 16
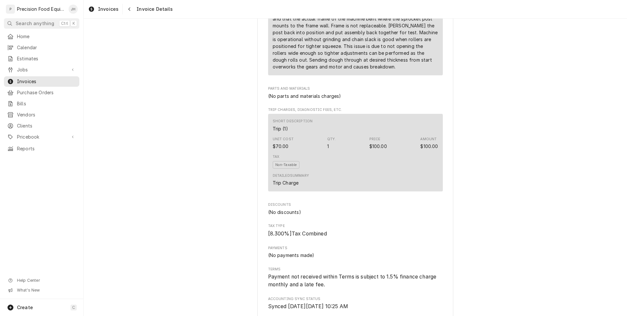
scroll to position [620, 0]
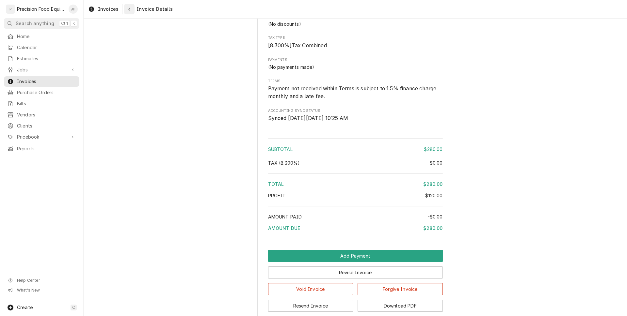
click at [129, 10] on icon "Navigate back" at bounding box center [129, 9] width 3 height 5
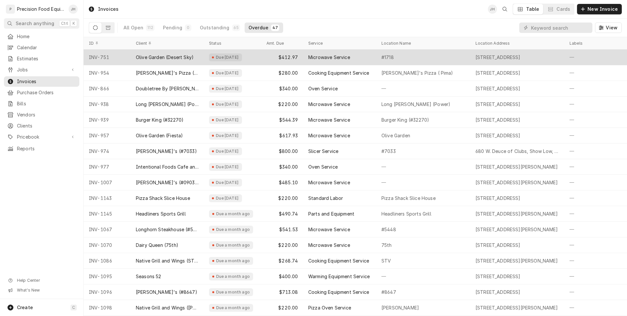
click at [239, 58] on div "Due [DATE]" at bounding box center [227, 57] width 24 height 5
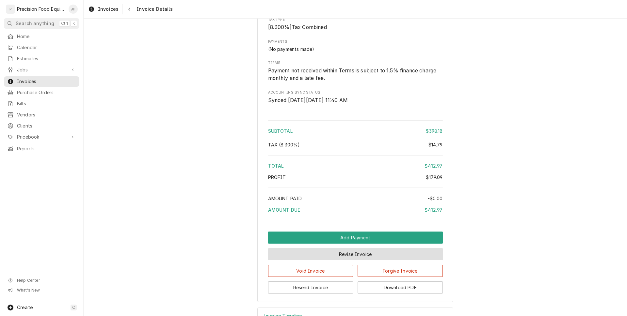
scroll to position [860, 0]
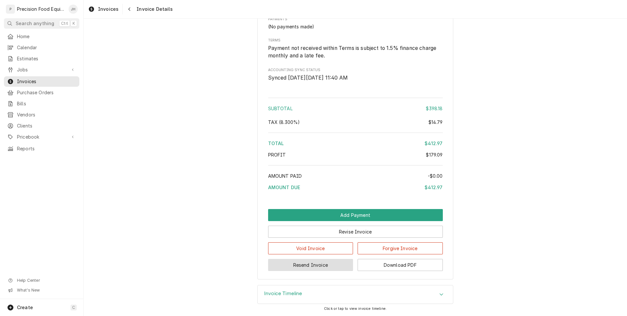
click at [329, 261] on button "Resend Invoice" at bounding box center [310, 265] width 85 height 12
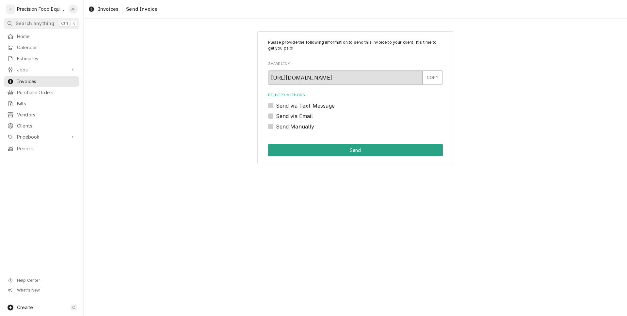
click at [276, 107] on label "Send via Text Message" at bounding box center [305, 106] width 59 height 8
click at [276, 107] on input "Send via Text Message" at bounding box center [363, 109] width 175 height 14
checkbox input "true"
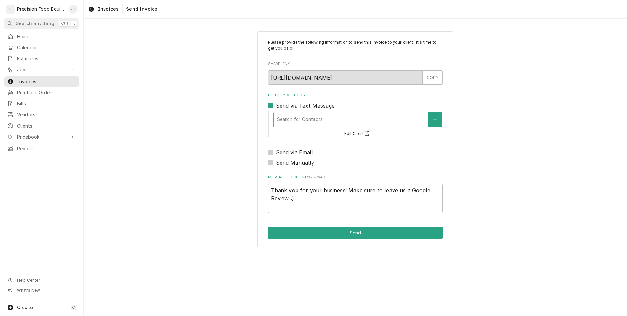
click at [293, 112] on div "Search for Contacts..." at bounding box center [350, 119] width 154 height 14
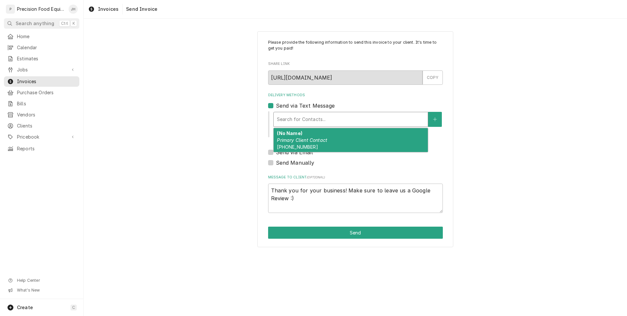
click at [298, 137] on em "Primary Client Contact" at bounding box center [302, 140] width 50 height 6
type textarea "x"
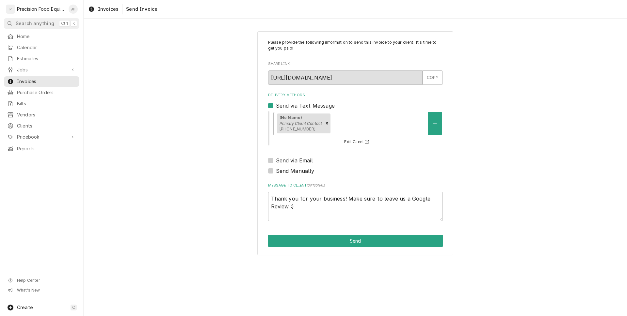
click at [276, 159] on label "Send via Email" at bounding box center [294, 161] width 37 height 8
click at [276, 159] on input "Send via Email" at bounding box center [363, 164] width 175 height 14
checkbox input "true"
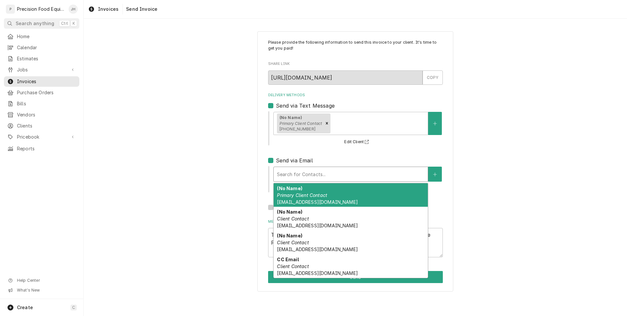
click at [288, 178] on div "Delivery Methods" at bounding box center [351, 174] width 148 height 12
click at [317, 200] on span "Oalcaraz@olivegarden.com" at bounding box center [317, 202] width 81 height 6
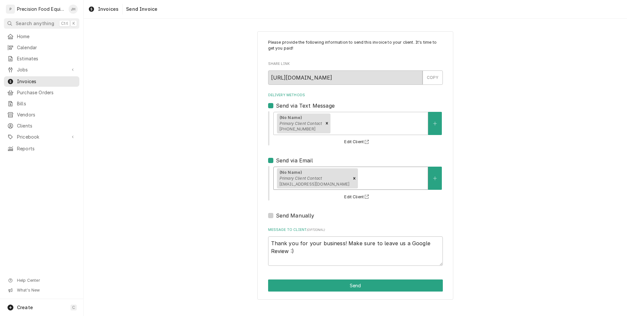
click at [362, 187] on div "(No Name) Primary Client Contact Oalcaraz@olivegarden.com" at bounding box center [350, 178] width 154 height 23
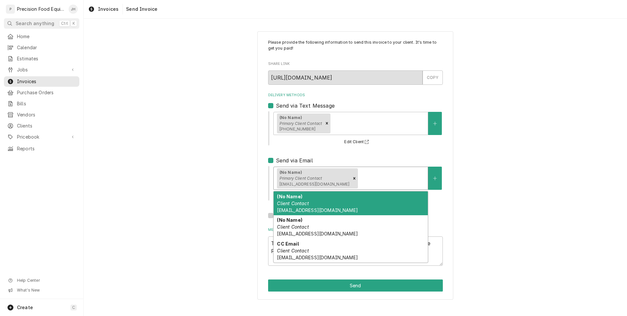
click at [354, 203] on div "(No Name) Client Contact ogusa1719@olivegarden.com" at bounding box center [350, 204] width 154 height 24
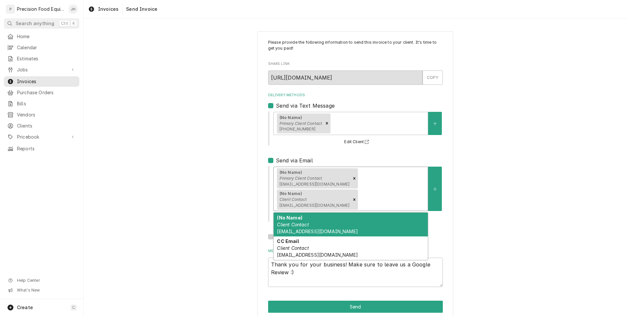
click at [423, 194] on div "Delivery Methods" at bounding box center [391, 200] width 65 height 12
click at [390, 213] on div "(No Name) Client Contact jsullivan@olivegarden.com" at bounding box center [350, 225] width 154 height 24
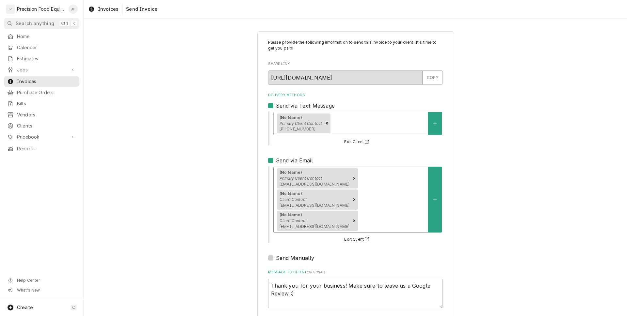
click at [418, 190] on div "(No Name) Primary Client Contact Oalcaraz@olivegarden.com (No Name) Client Cont…" at bounding box center [350, 199] width 154 height 65
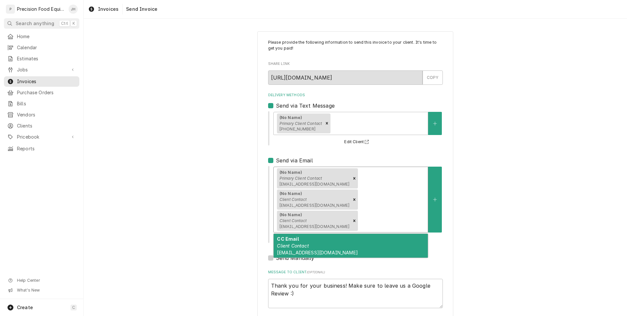
click at [369, 234] on div "CC Email Client Contact ogcatering1718@olivegarden.com" at bounding box center [350, 246] width 154 height 24
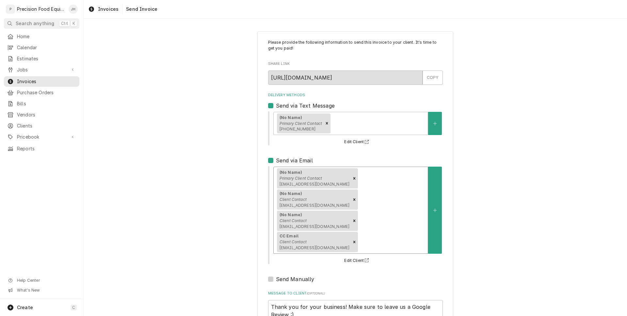
type textarea "x"
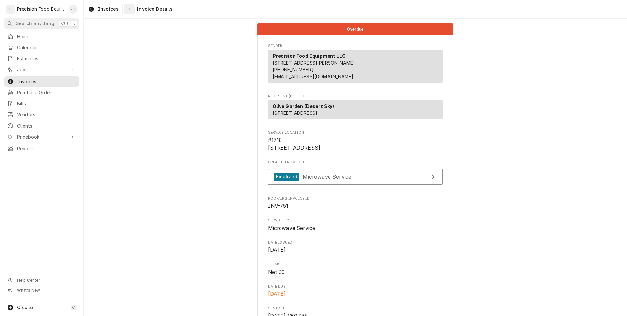
click at [129, 9] on icon "Navigate back" at bounding box center [129, 9] width 3 height 5
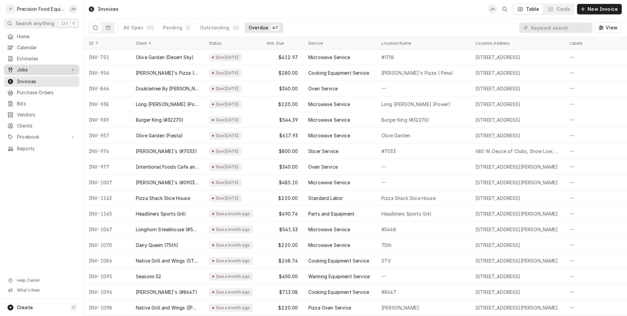
click at [33, 73] on div "Jobs" at bounding box center [41, 70] width 73 height 8
click at [35, 83] on span "Jobs" at bounding box center [46, 81] width 59 height 7
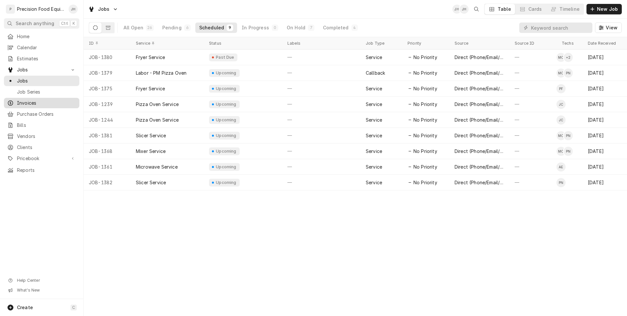
click at [35, 104] on span "Invoices" at bounding box center [46, 103] width 59 height 7
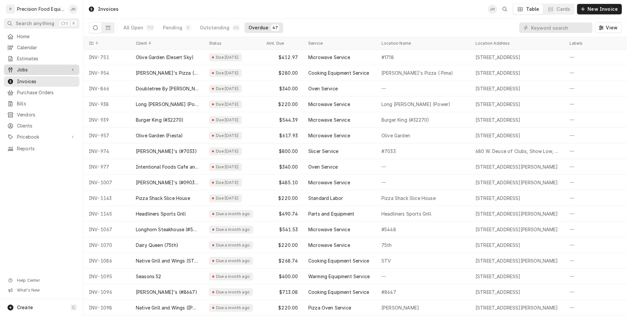
click at [28, 72] on span "Jobs" at bounding box center [41, 70] width 49 height 7
click at [31, 80] on span "Jobs" at bounding box center [46, 81] width 59 height 7
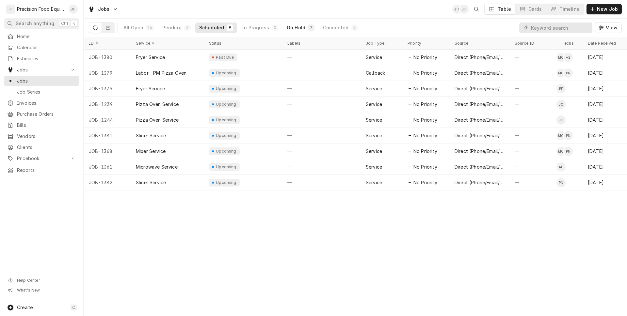
click at [291, 24] on div "On Hold" at bounding box center [296, 27] width 19 height 7
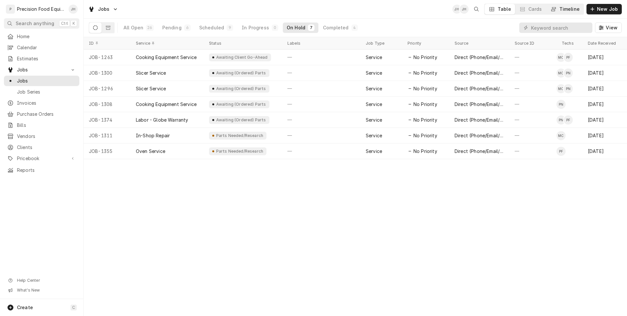
click at [563, 9] on div "Timeline" at bounding box center [569, 9] width 20 height 7
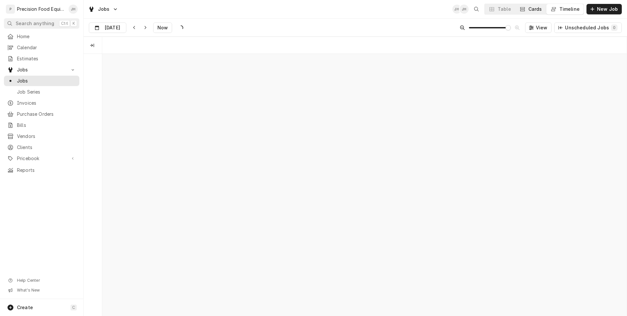
scroll to position [0, 10395]
click at [535, 7] on div "Cards" at bounding box center [535, 9] width 14 height 7
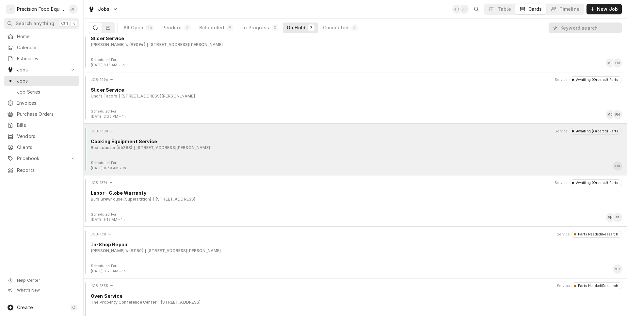
scroll to position [82, 0]
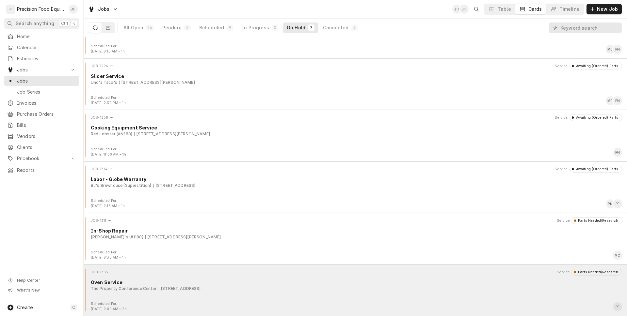
click at [175, 286] on div "1251 W Gila Bend Hwy, Casa Grande, AZ 85193" at bounding box center [180, 289] width 42 height 6
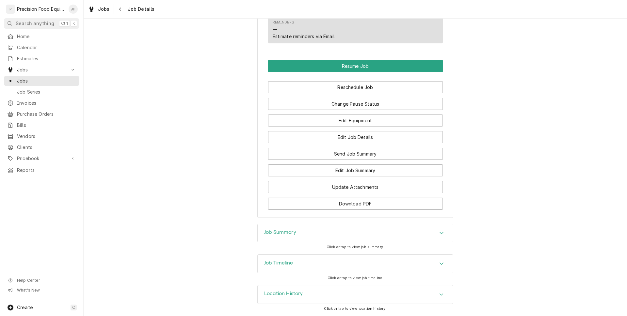
scroll to position [831, 0]
click at [311, 267] on div "Job Timeline" at bounding box center [354, 264] width 195 height 18
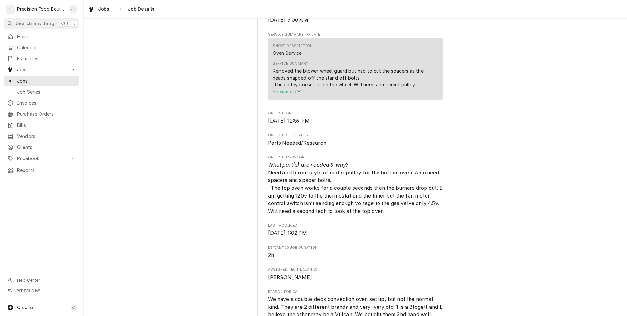
scroll to position [48, 0]
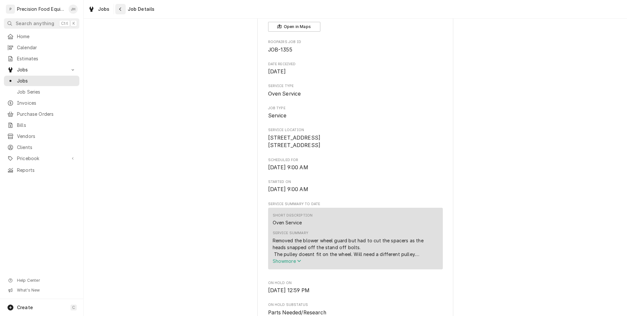
click at [120, 7] on div "Navigate back" at bounding box center [120, 9] width 7 height 7
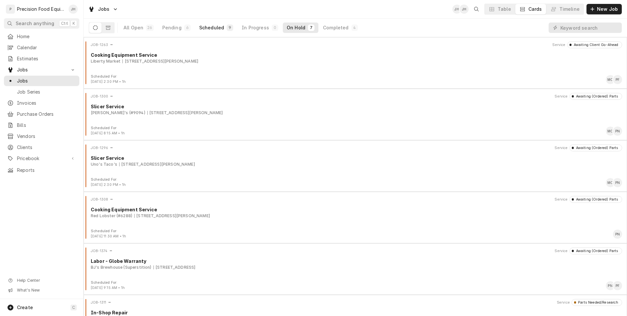
click at [204, 30] on div "Scheduled" at bounding box center [211, 27] width 25 height 7
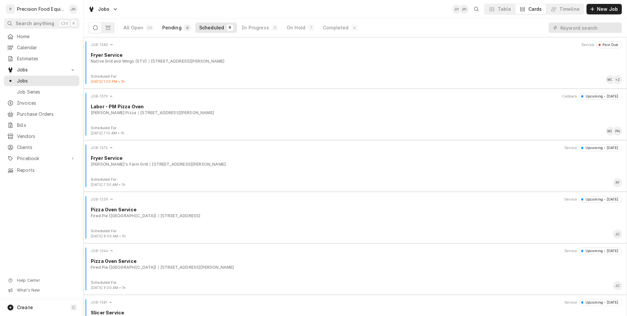
click at [175, 31] on div "Pending" at bounding box center [171, 27] width 19 height 7
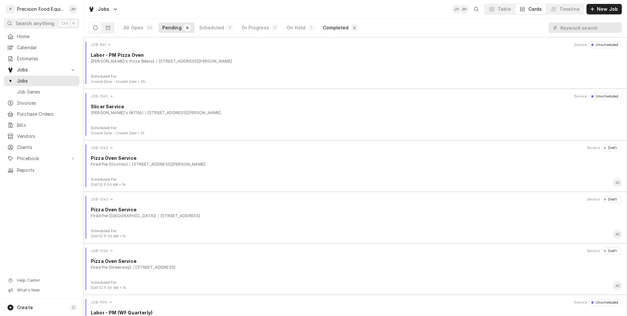
click at [329, 30] on div "Completed" at bounding box center [335, 27] width 25 height 7
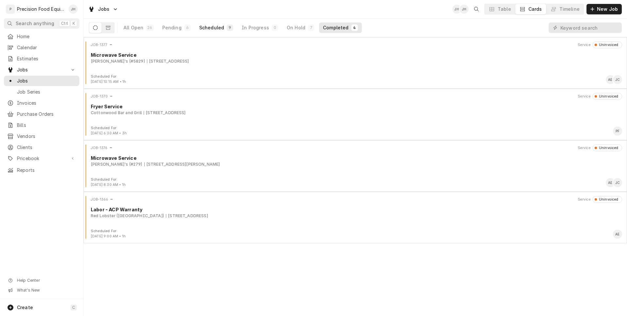
click at [217, 29] on div "Scheduled" at bounding box center [211, 27] width 25 height 7
